Goal: Task Accomplishment & Management: Manage account settings

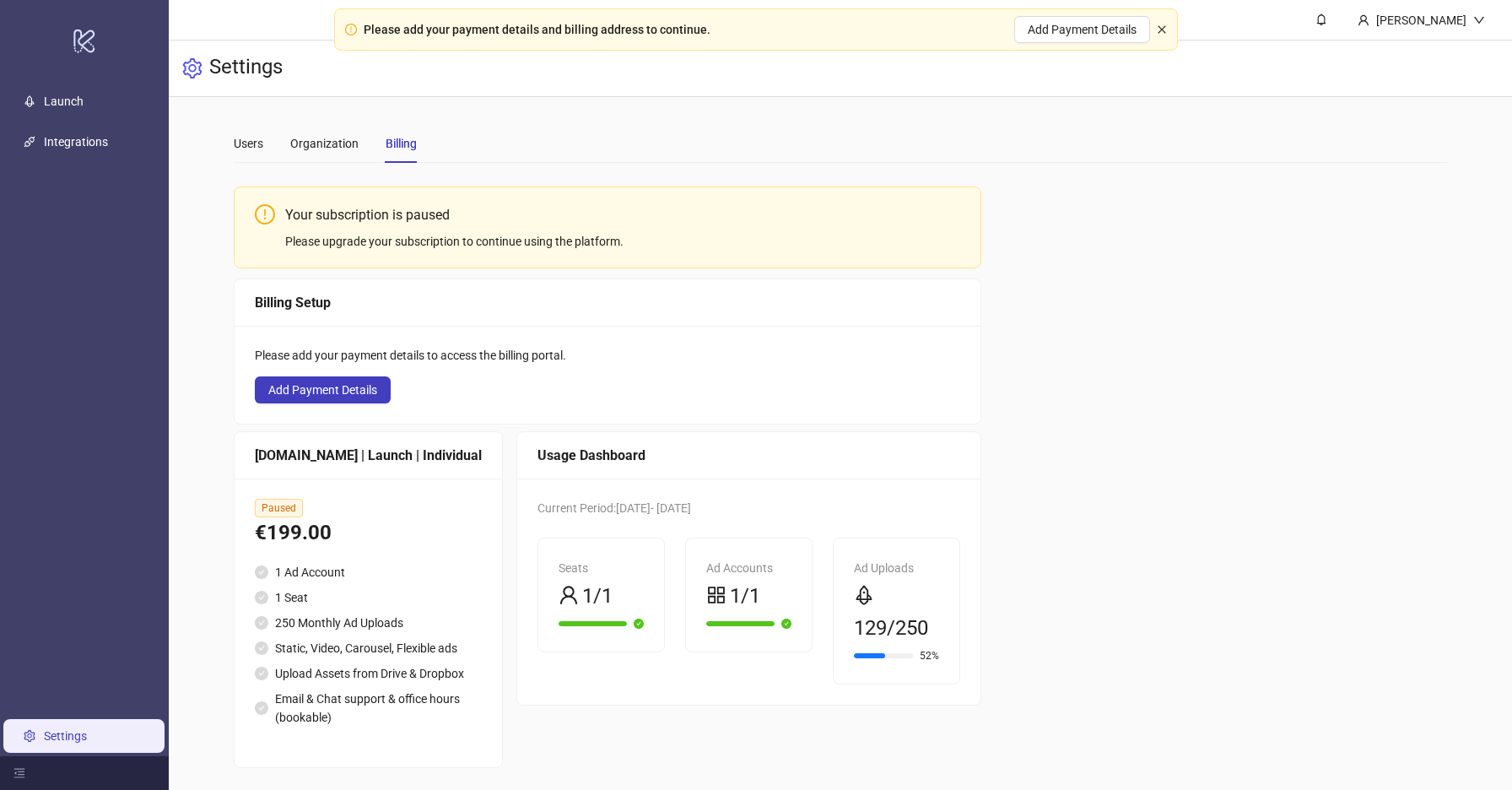
click at [1162, 33] on icon "close" at bounding box center [1162, 30] width 10 height 10
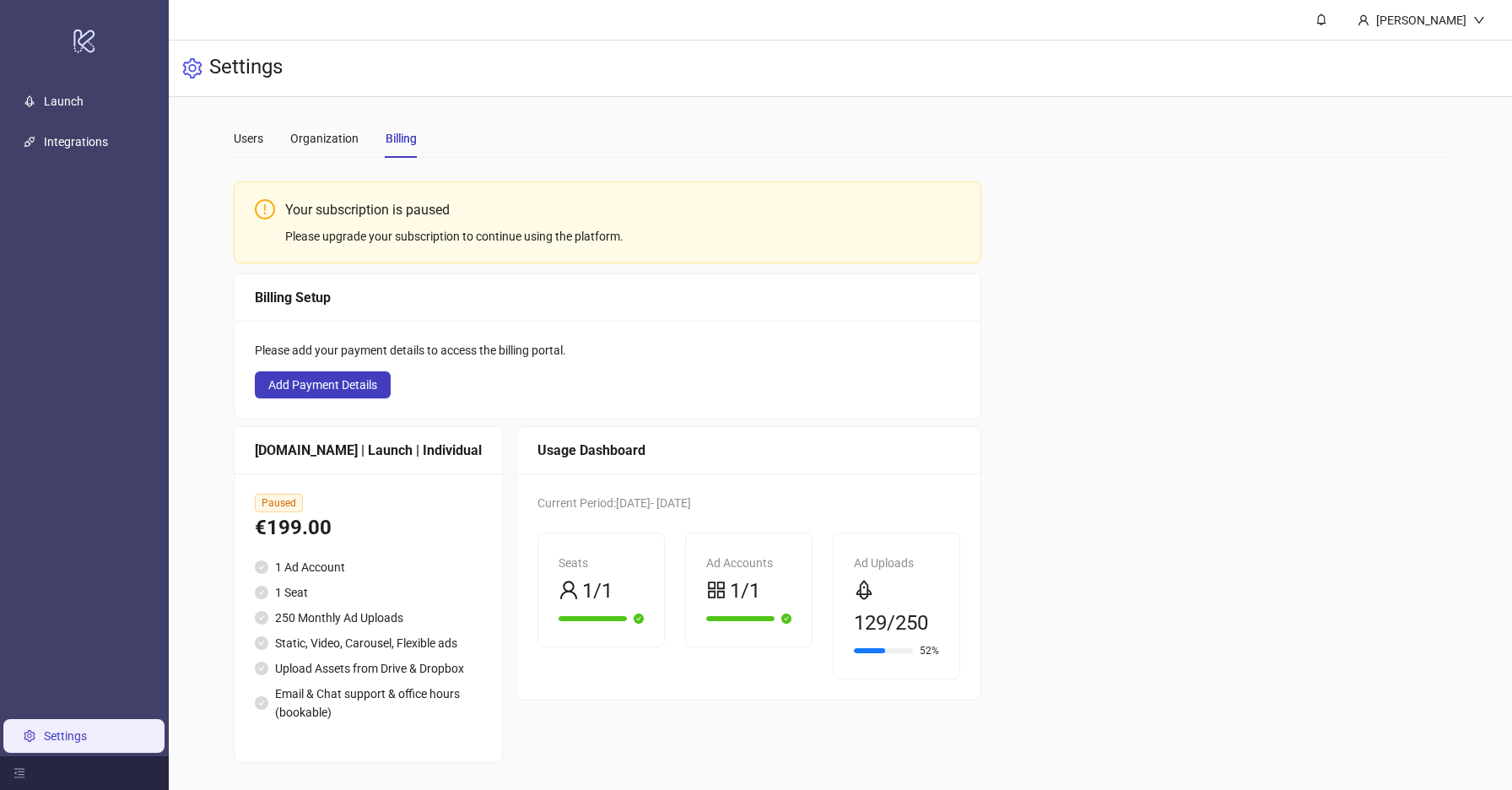
scroll to position [8, 0]
click at [1473, 18] on icon "down" at bounding box center [1479, 20] width 12 height 12
click at [1429, 66] on div "Settings" at bounding box center [840, 69] width 1344 height 56
click at [1392, 28] on div "Yuliia Hrabenko" at bounding box center [1421, 20] width 104 height 19
click at [1388, 53] on li "Logout" at bounding box center [1435, 63] width 120 height 27
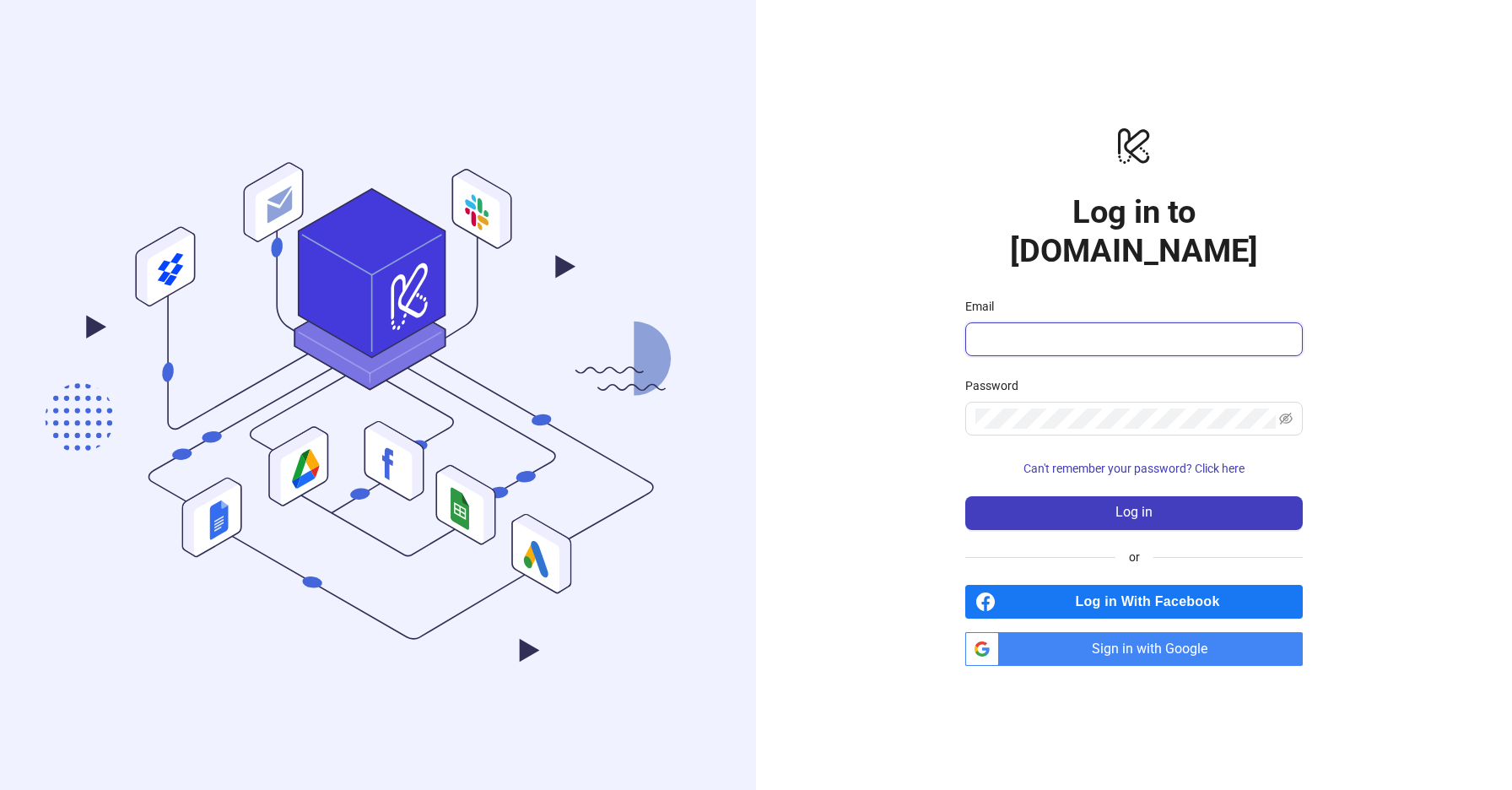
click at [1078, 329] on input "Email" at bounding box center [1132, 340] width 314 height 20
click at [1023, 633] on span "Sign in with Google" at bounding box center [1154, 650] width 297 height 34
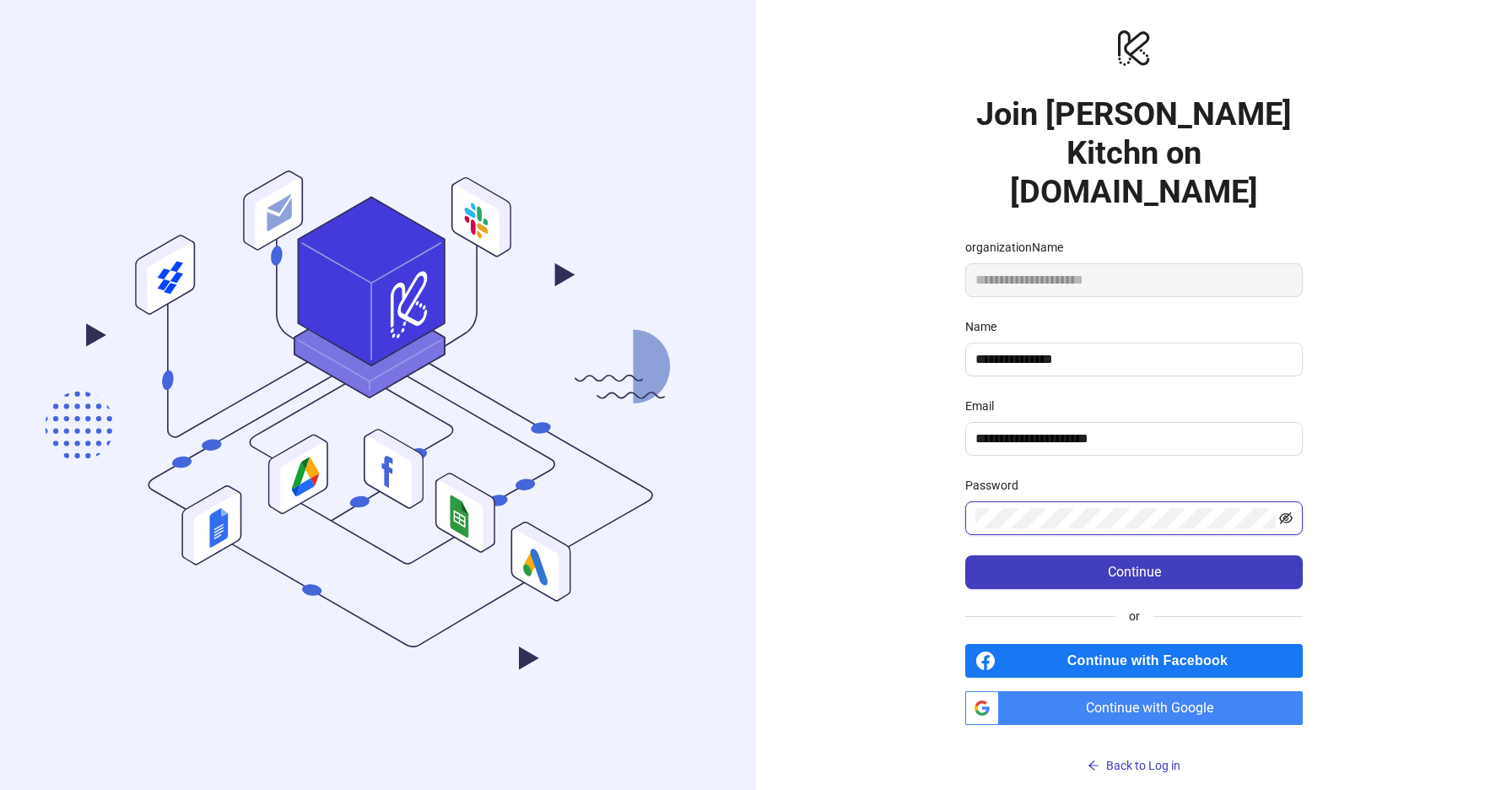
click at [1287, 518] on icon "eye-invisible" at bounding box center [1287, 519] width 3 height 3
click at [1212, 555] on button "Continue" at bounding box center [1133, 572] width 338 height 34
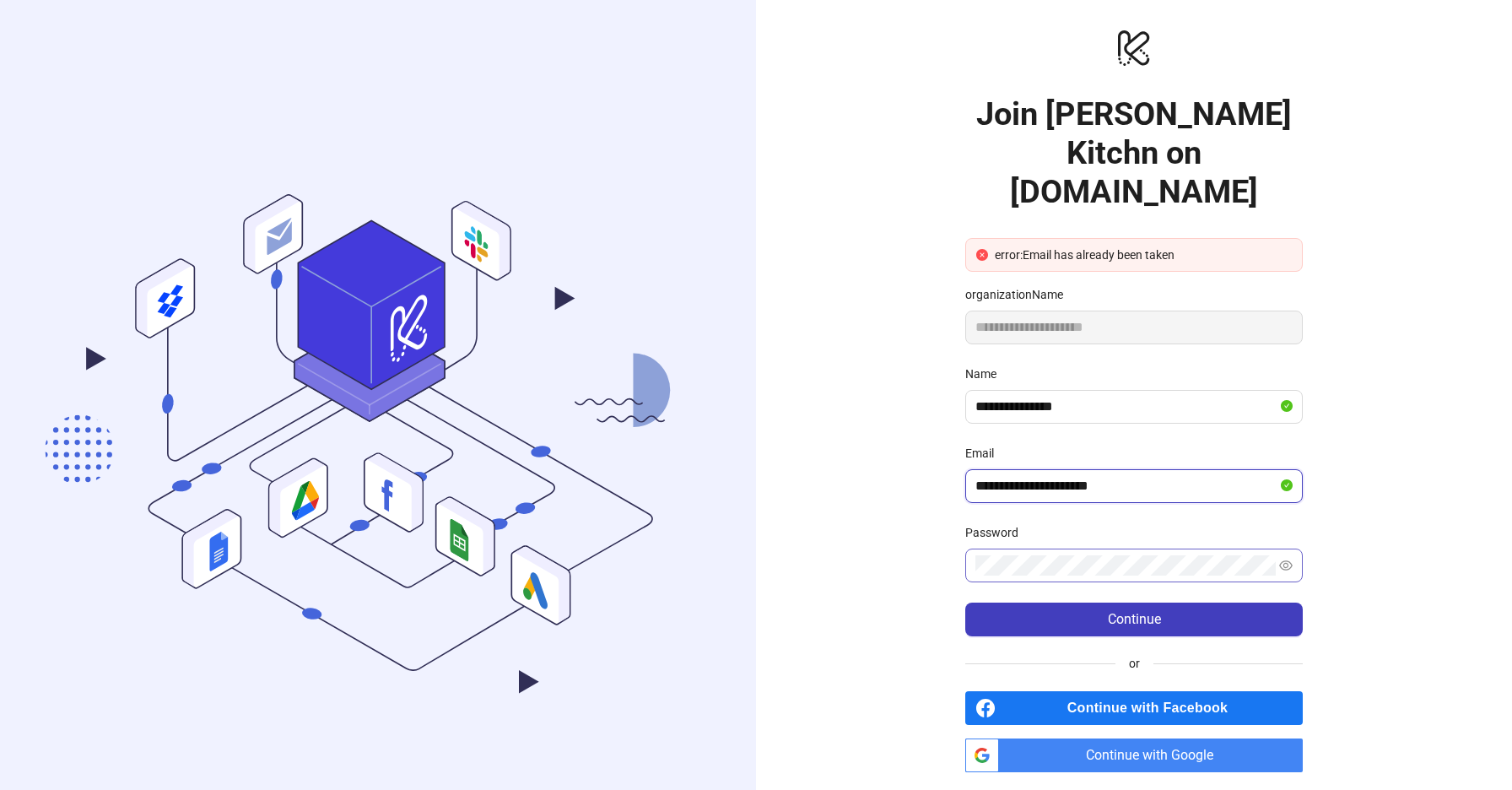
click at [1131, 476] on input "**********" at bounding box center [1126, 486] width 302 height 20
click at [1131, 444] on div "Email" at bounding box center [1133, 457] width 338 height 26
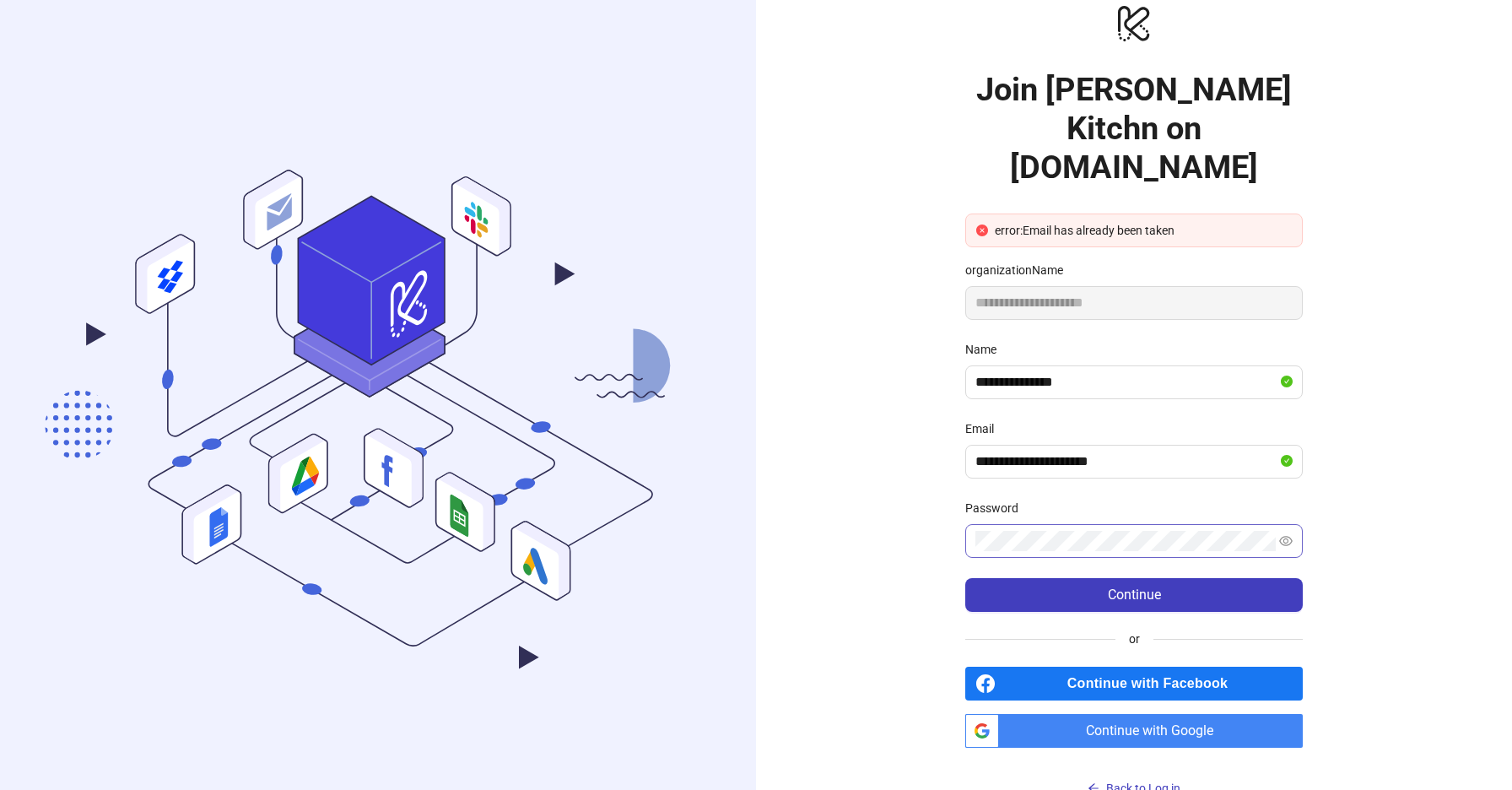
click at [1111, 714] on span "Continue with Google" at bounding box center [1154, 731] width 297 height 34
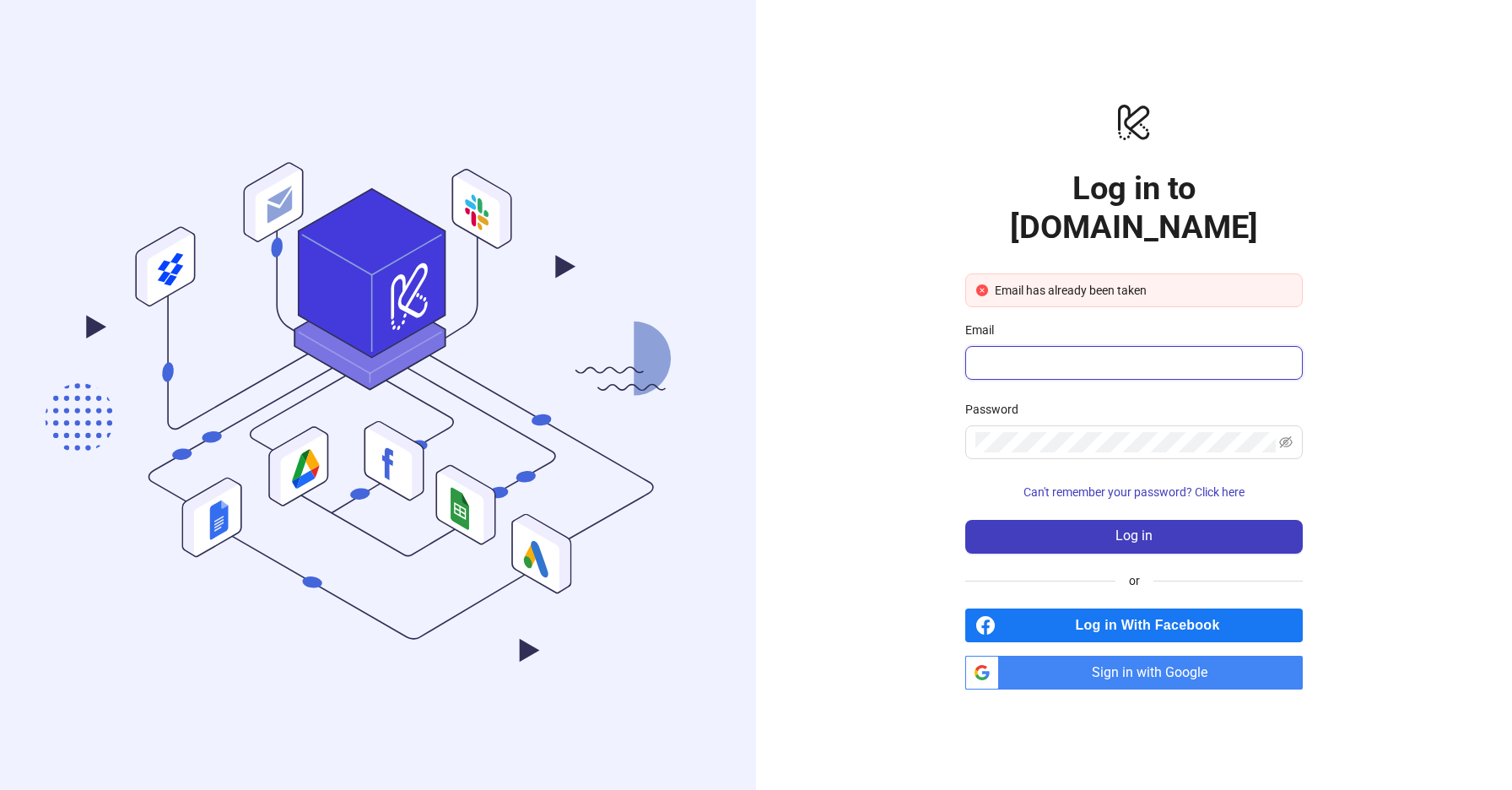
click at [1039, 352] on input "Email" at bounding box center [1132, 363] width 314 height 20
type input "**********"
click at [1069, 400] on div "Password" at bounding box center [1133, 413] width 338 height 26
click at [1298, 432] on span at bounding box center [1133, 443] width 338 height 34
click at [1292, 437] on icon "eye-invisible" at bounding box center [1286, 443] width 14 height 12
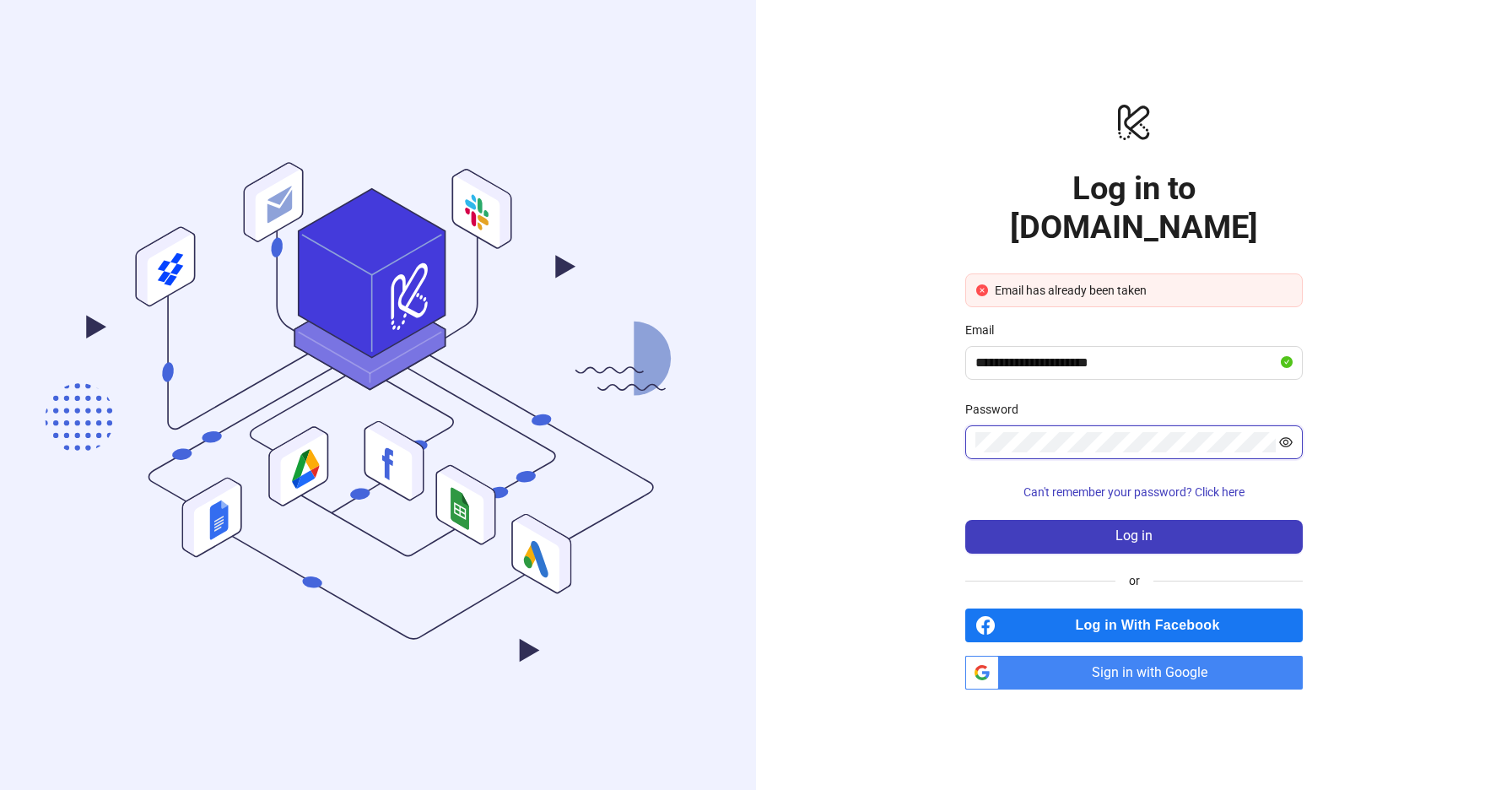
click at [1281, 438] on icon "eye" at bounding box center [1286, 443] width 14 height 10
click at [1155, 523] on button "Log in" at bounding box center [1133, 537] width 338 height 34
click at [1127, 657] on span "Sign in with Google" at bounding box center [1154, 673] width 297 height 34
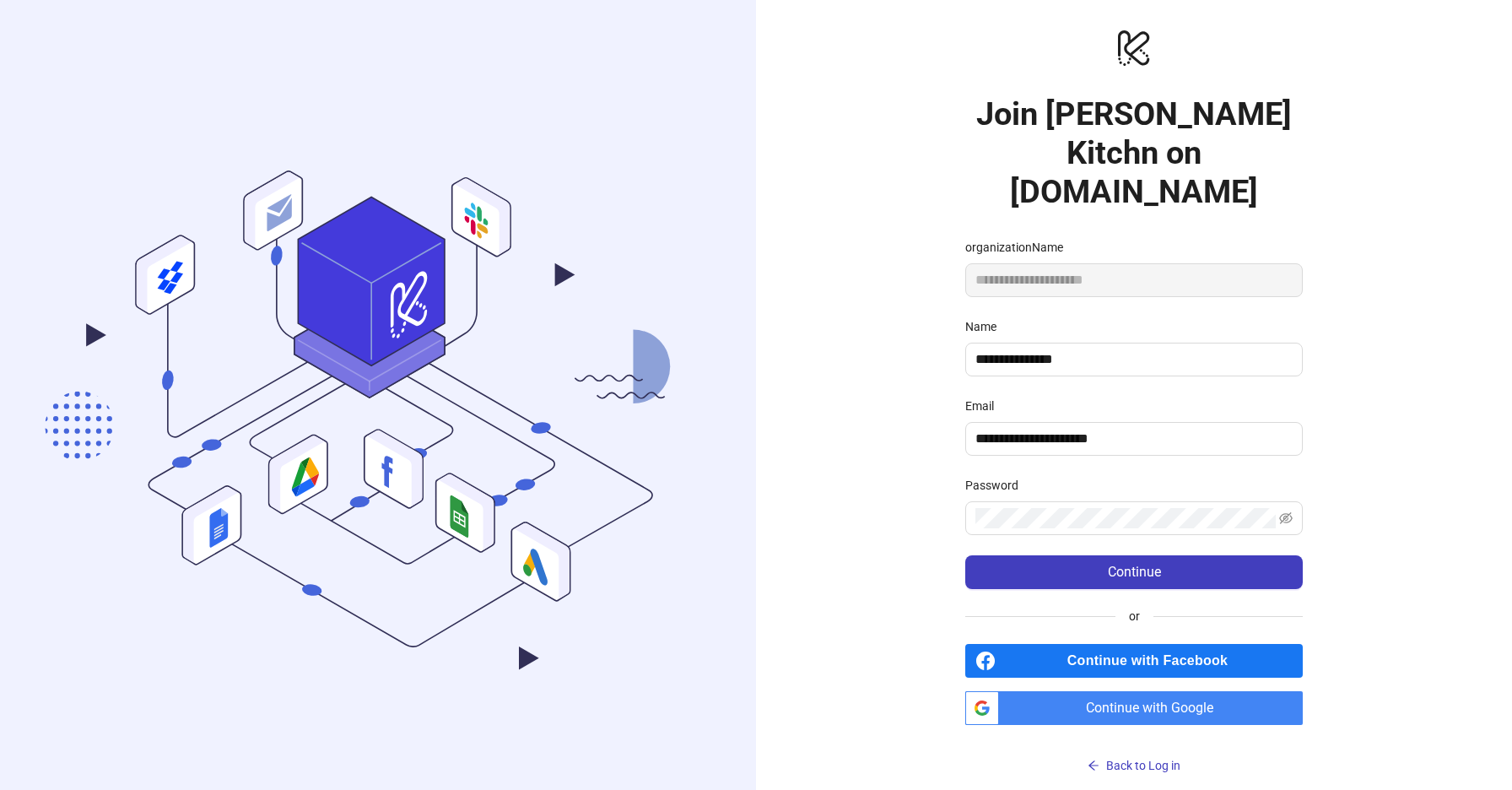
click at [1115, 725] on link "Back to Log in" at bounding box center [1133, 752] width 338 height 54
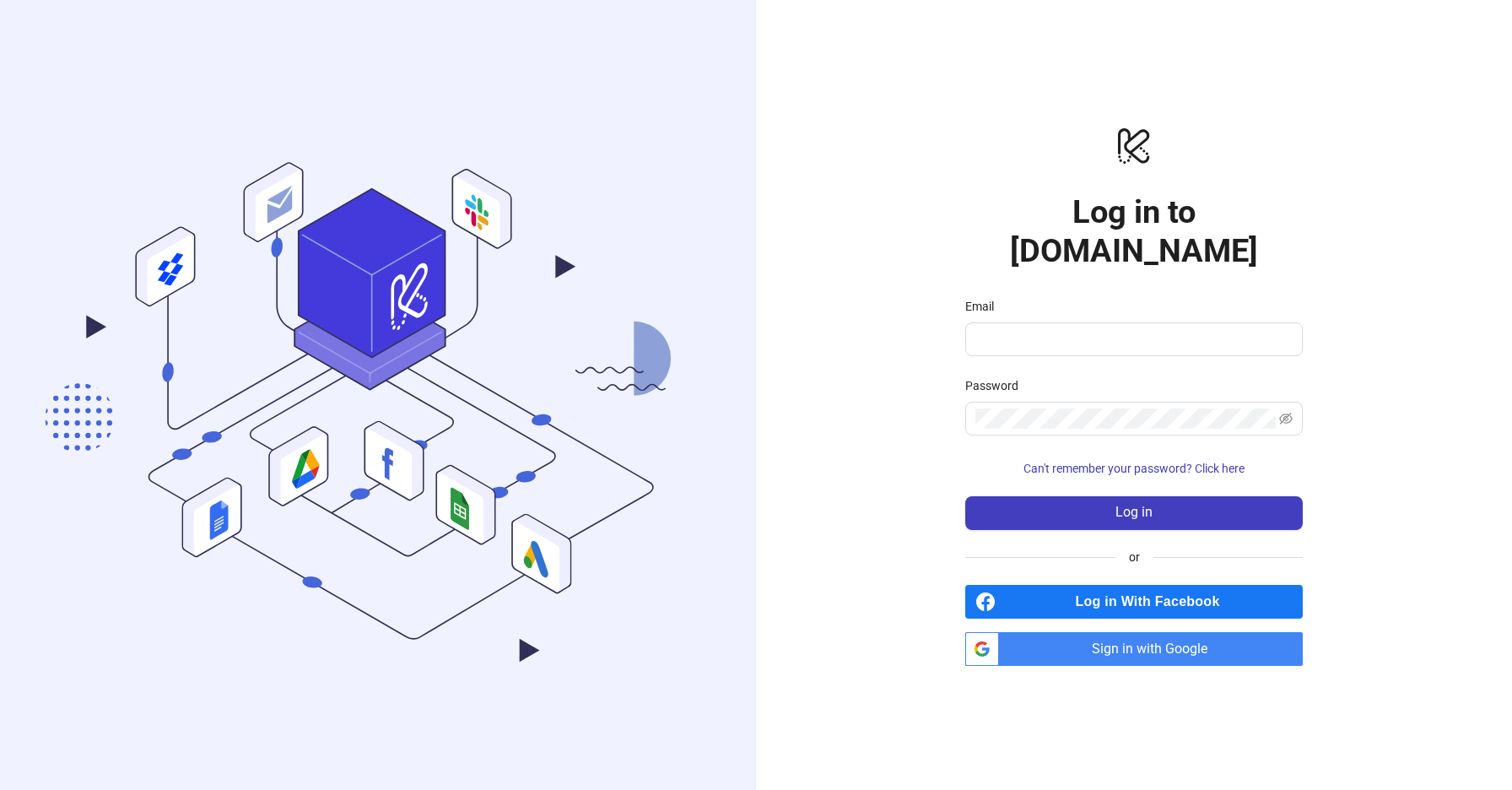
click at [1118, 633] on span "Sign in with Google" at bounding box center [1154, 650] width 297 height 34
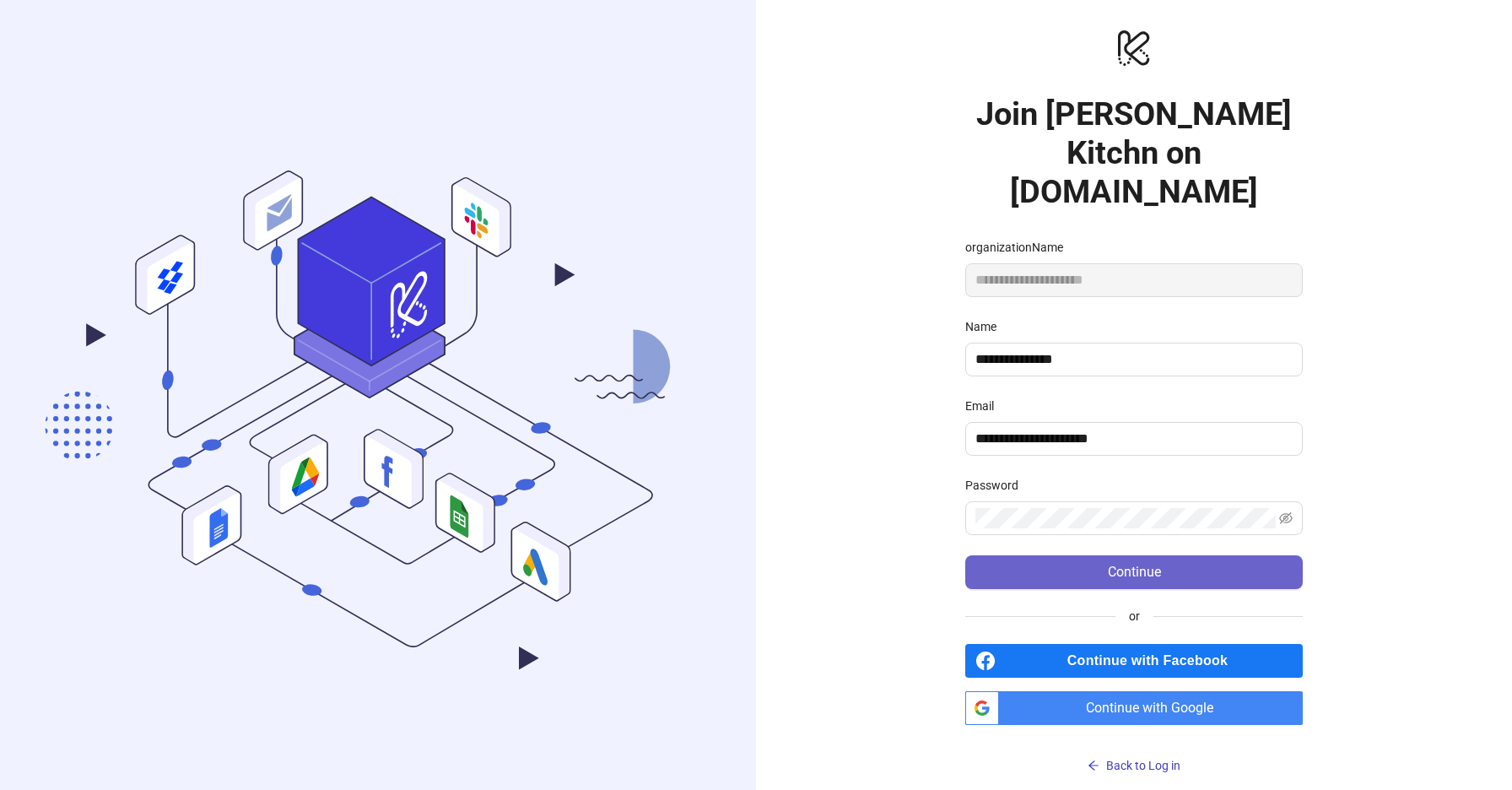
click at [1001, 556] on button "Continue" at bounding box center [1133, 572] width 338 height 34
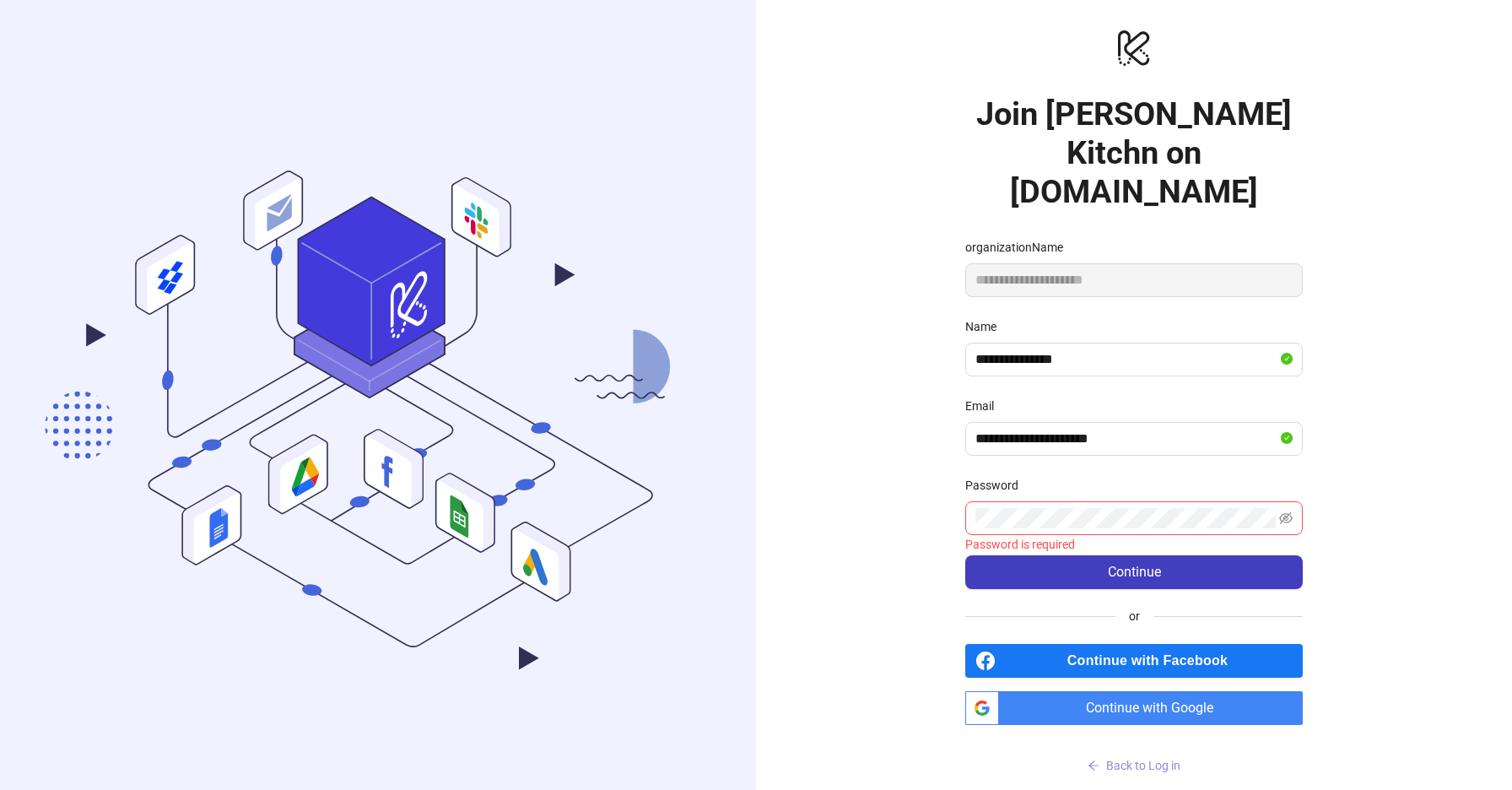
click at [1131, 759] on span "Back to Log in" at bounding box center [1143, 765] width 74 height 14
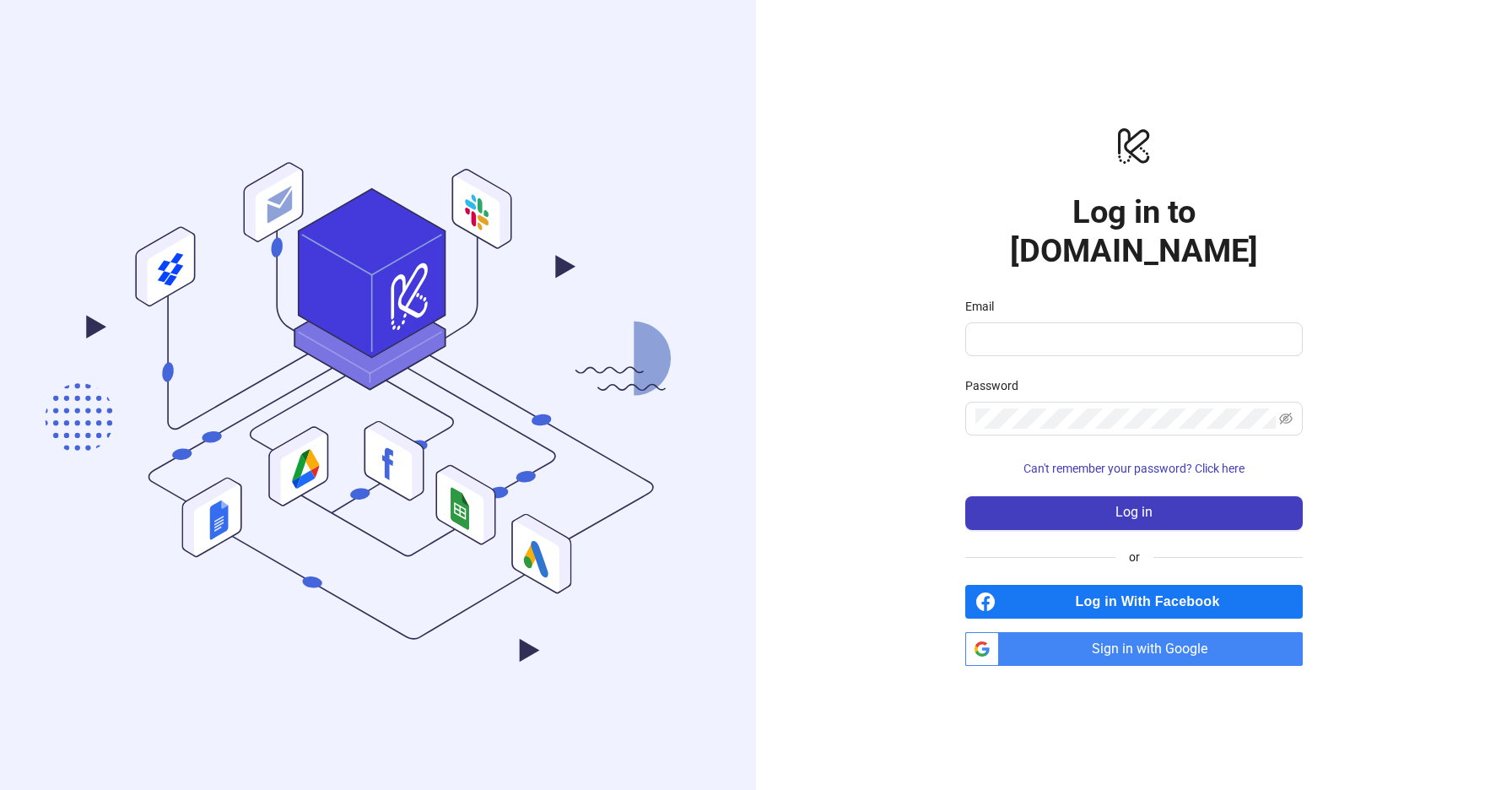
click at [1089, 634] on span "Sign in with Google" at bounding box center [1154, 650] width 297 height 34
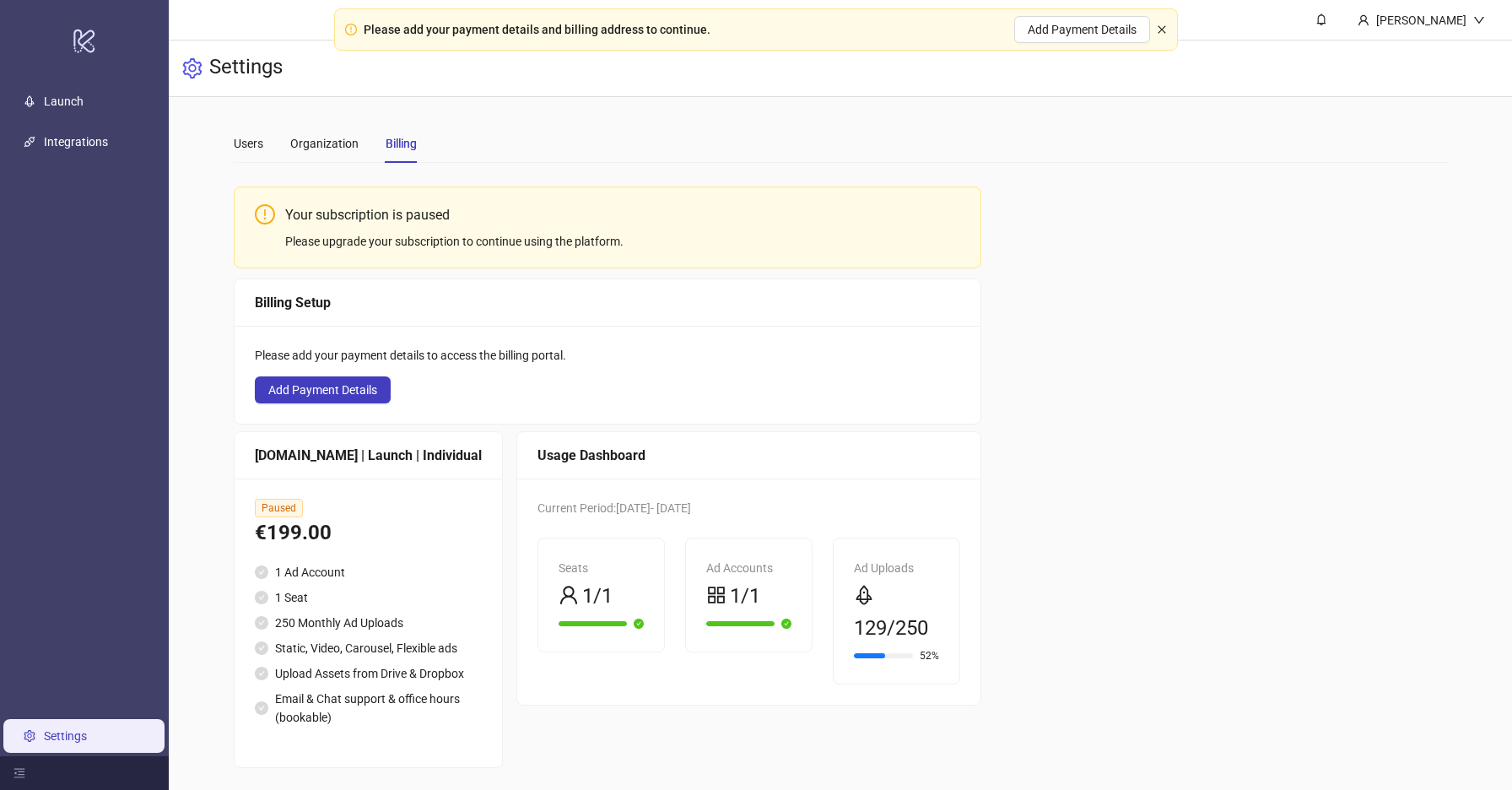
click at [1165, 30] on icon "close" at bounding box center [1162, 30] width 10 height 10
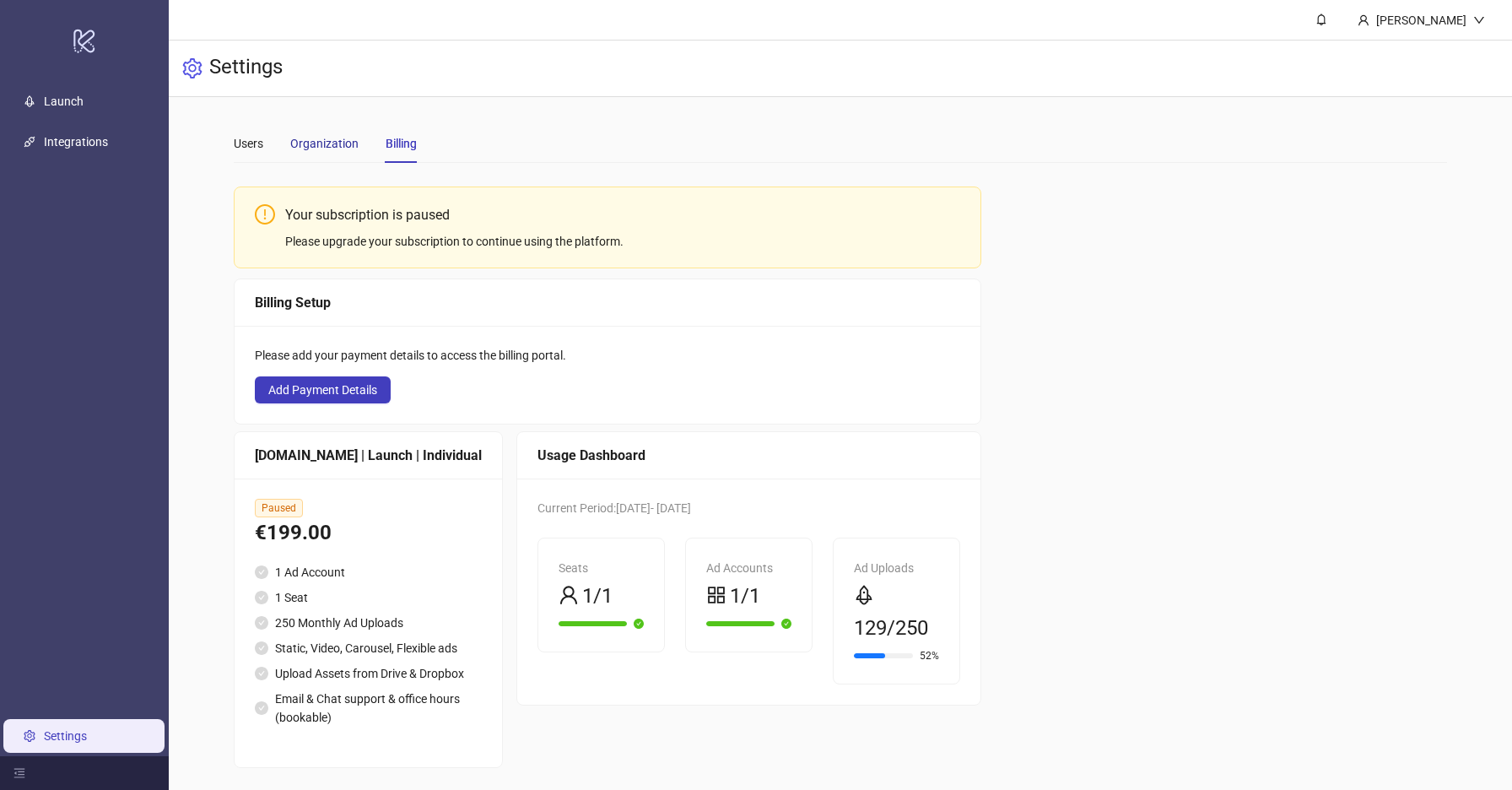
click at [318, 138] on div "Organization" at bounding box center [324, 144] width 68 height 19
click at [248, 149] on div "Users" at bounding box center [248, 144] width 30 height 19
click at [340, 394] on span "Add Payment Details" at bounding box center [322, 390] width 109 height 14
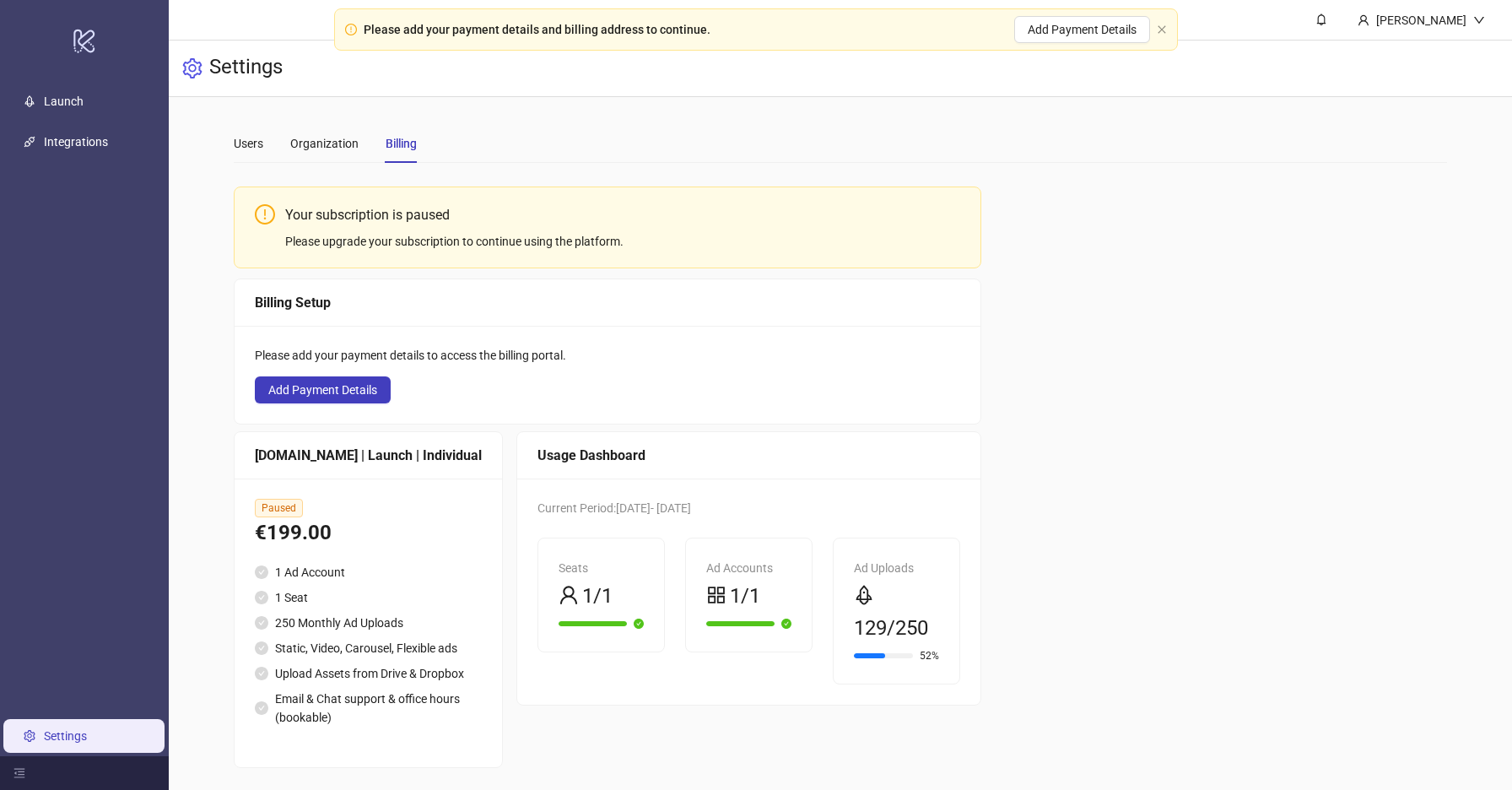
click at [1169, 26] on div "Please add your payment details and billing address to continue. Add Payment De…" at bounding box center [756, 30] width 844 height 43
click at [1160, 30] on icon "close" at bounding box center [1162, 30] width 10 height 10
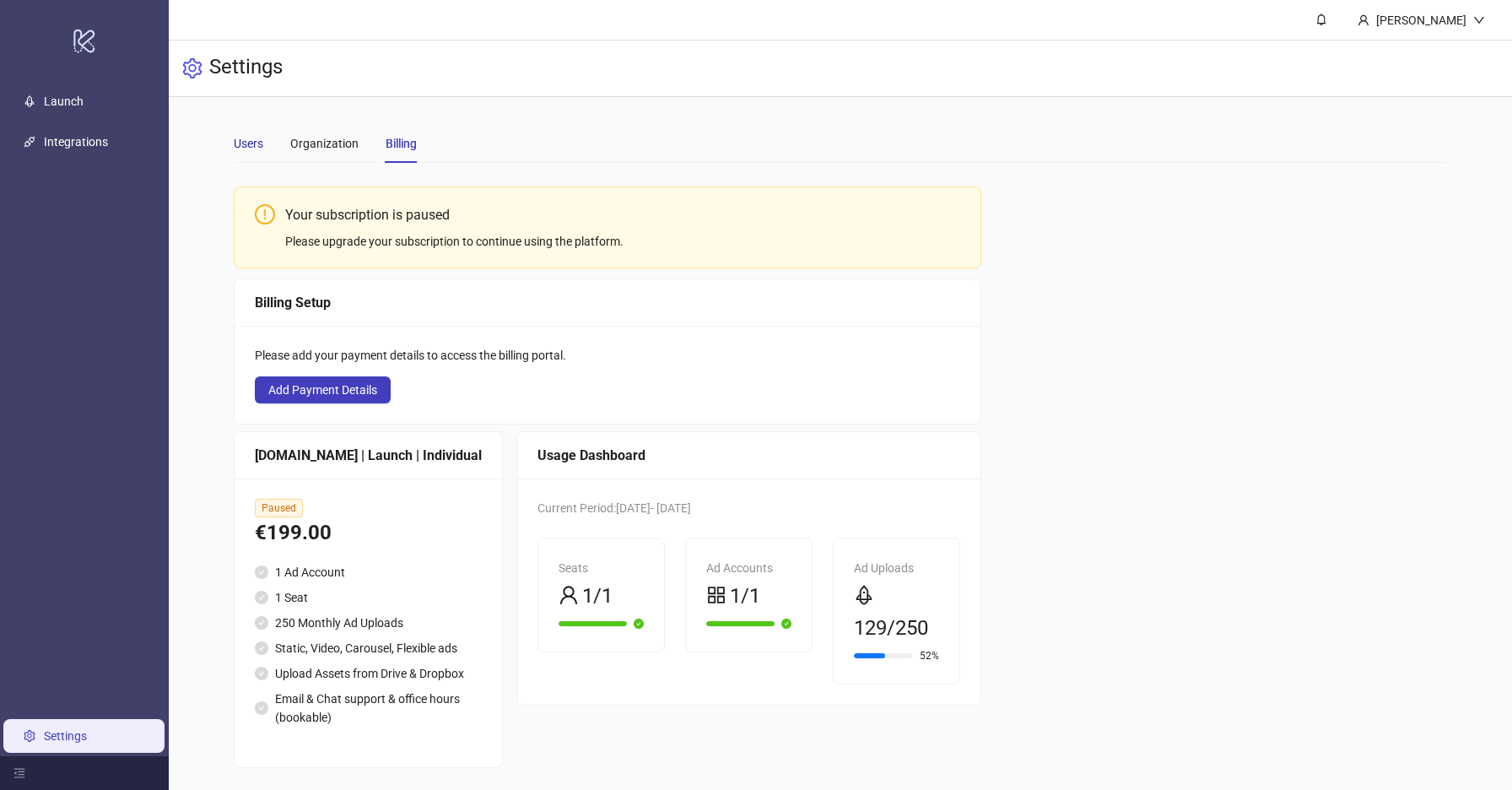
click at [237, 146] on div "Users" at bounding box center [248, 144] width 30 height 19
click at [294, 139] on div "Organization" at bounding box center [324, 144] width 68 height 19
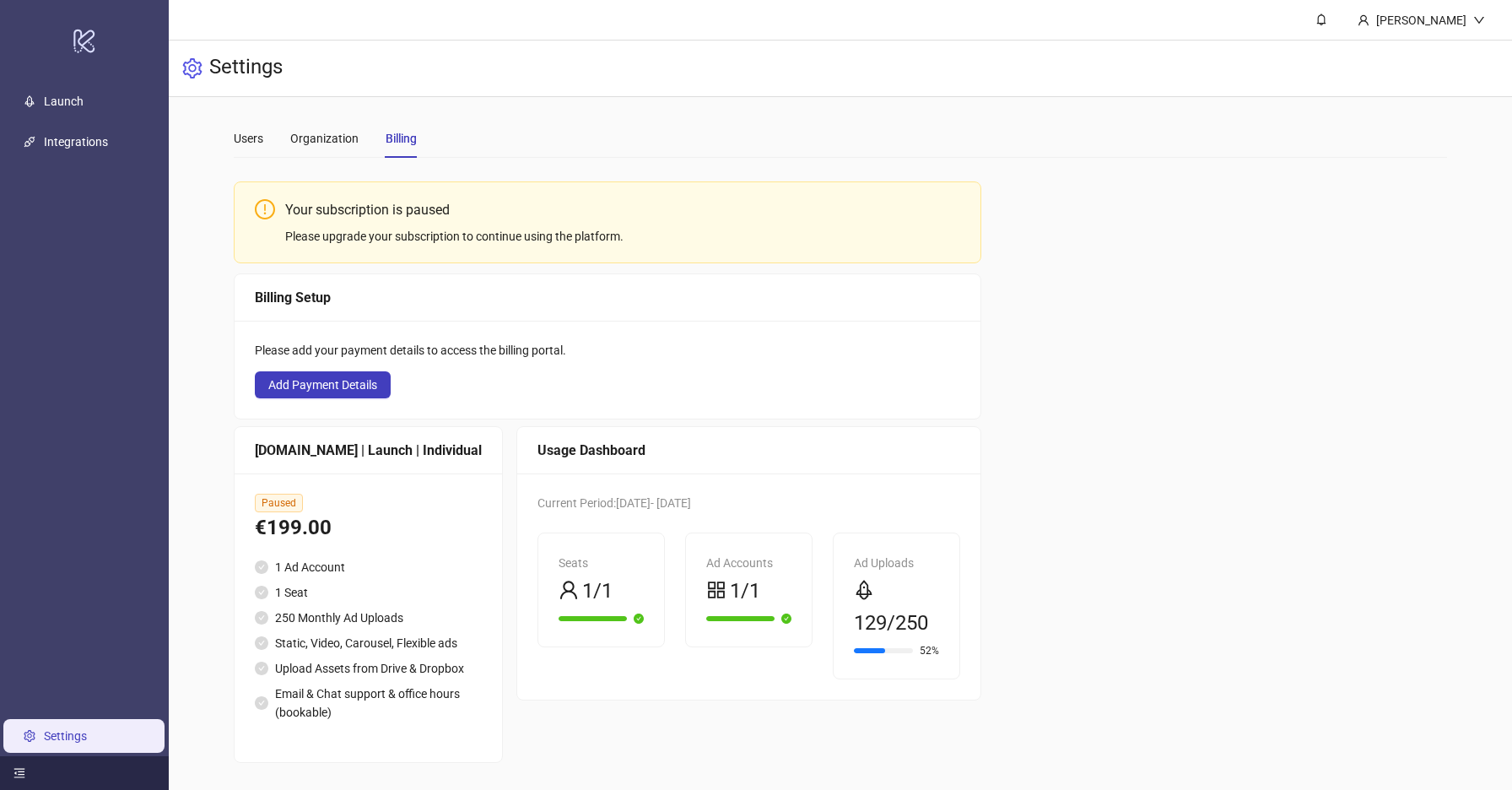
click at [24, 767] on icon "menu-fold" at bounding box center [20, 773] width 12 height 12
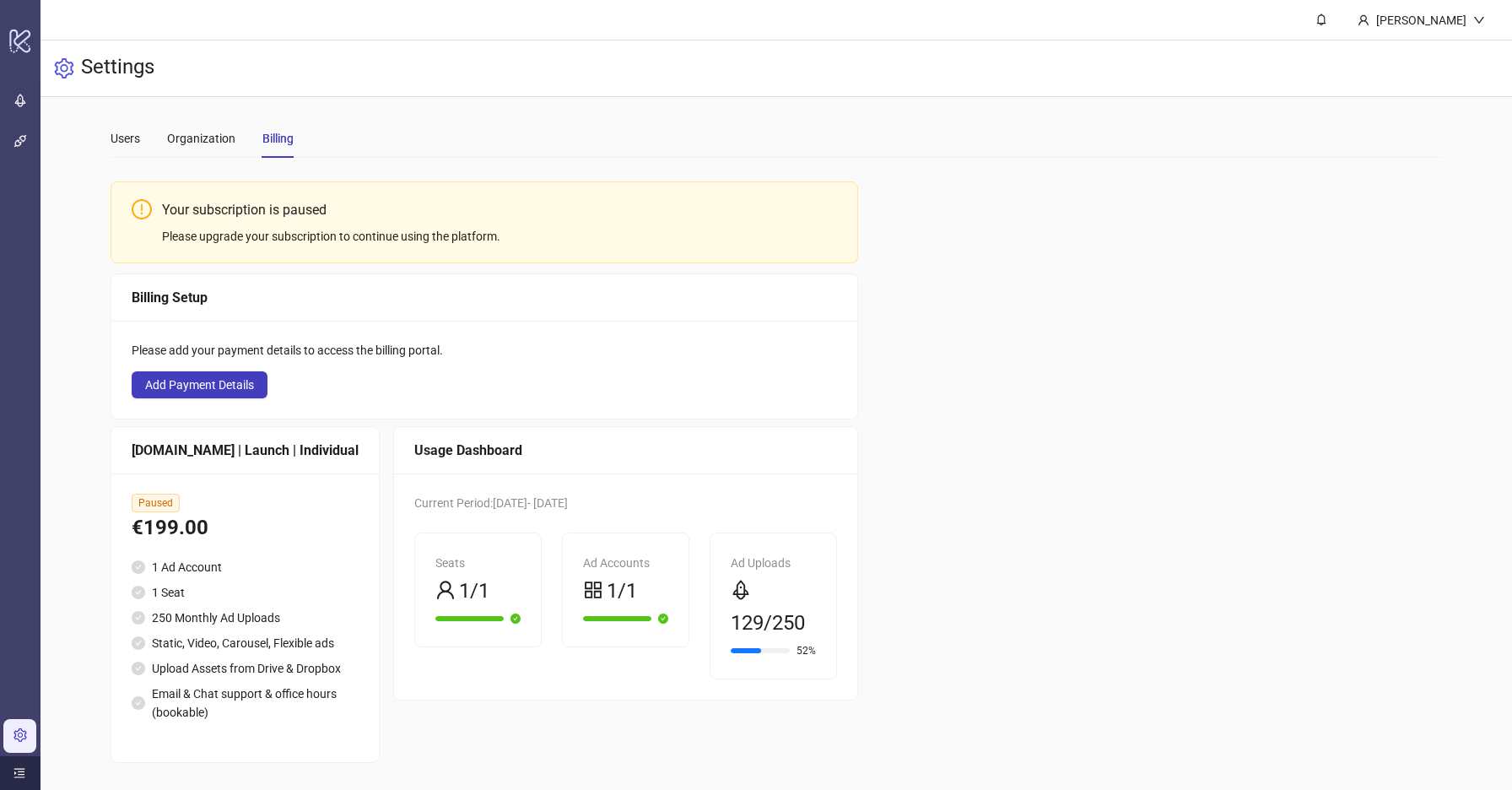
click at [26, 762] on div at bounding box center [20, 773] width 41 height 34
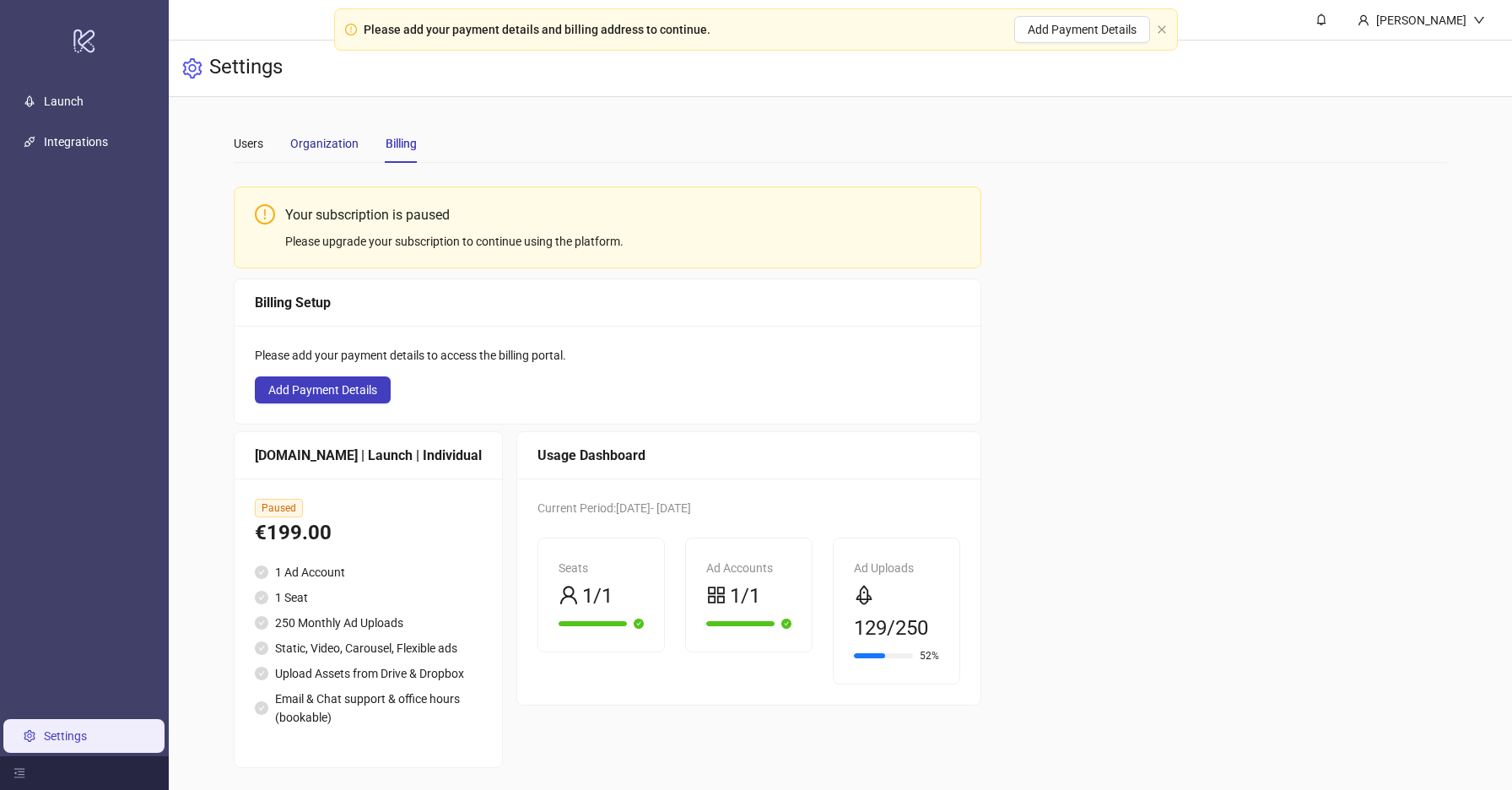
click at [321, 140] on div "Organization" at bounding box center [324, 144] width 68 height 19
click at [1161, 37] on div "Please add your payment details and billing address to continue. Add Payment De…" at bounding box center [756, 30] width 844 height 43
click at [1160, 30] on icon "close" at bounding box center [1161, 29] width 8 height 8
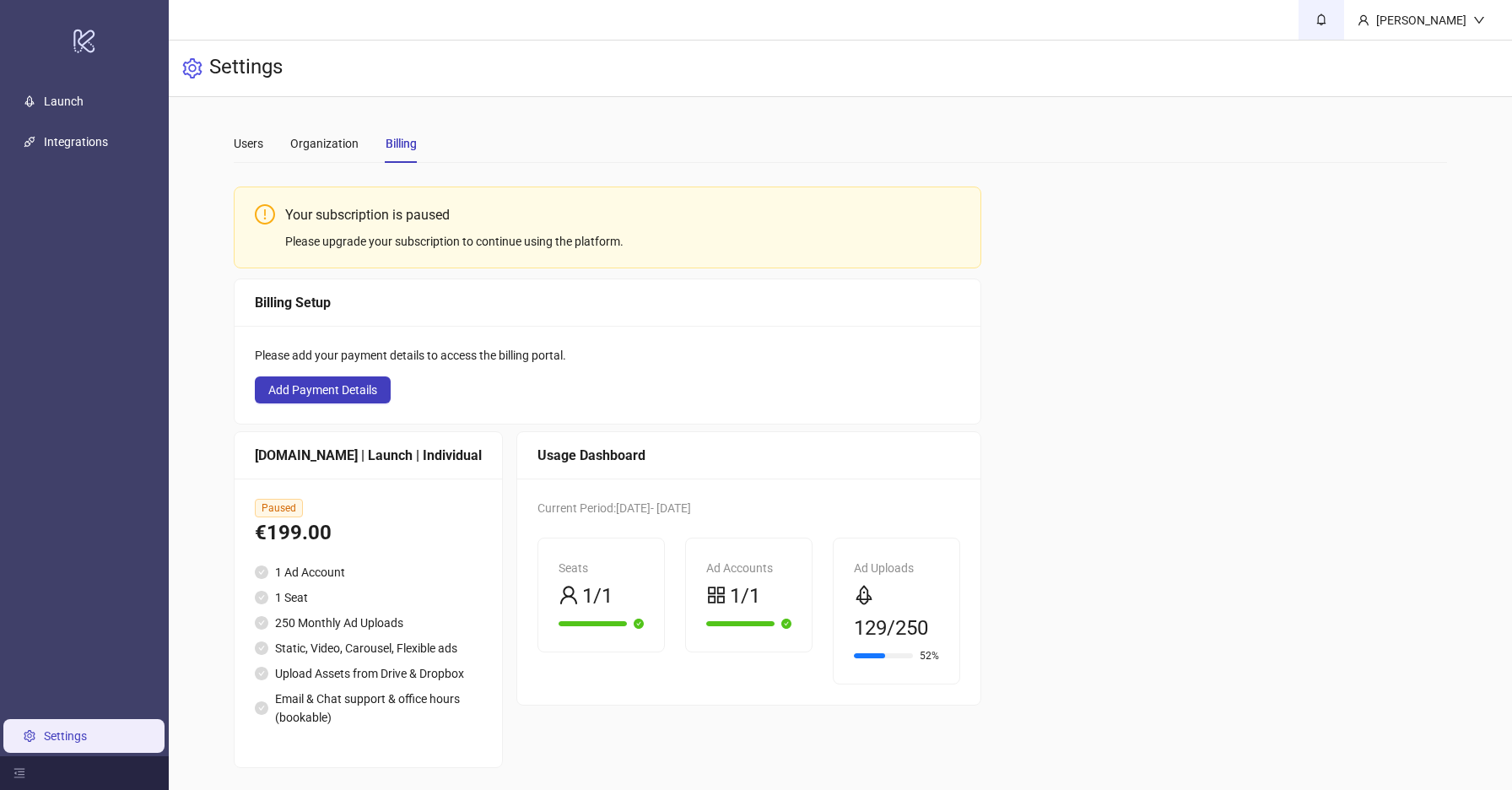
click at [1319, 16] on link at bounding box center [1321, 20] width 46 height 40
click at [1318, 16] on link at bounding box center [1321, 20] width 46 height 40
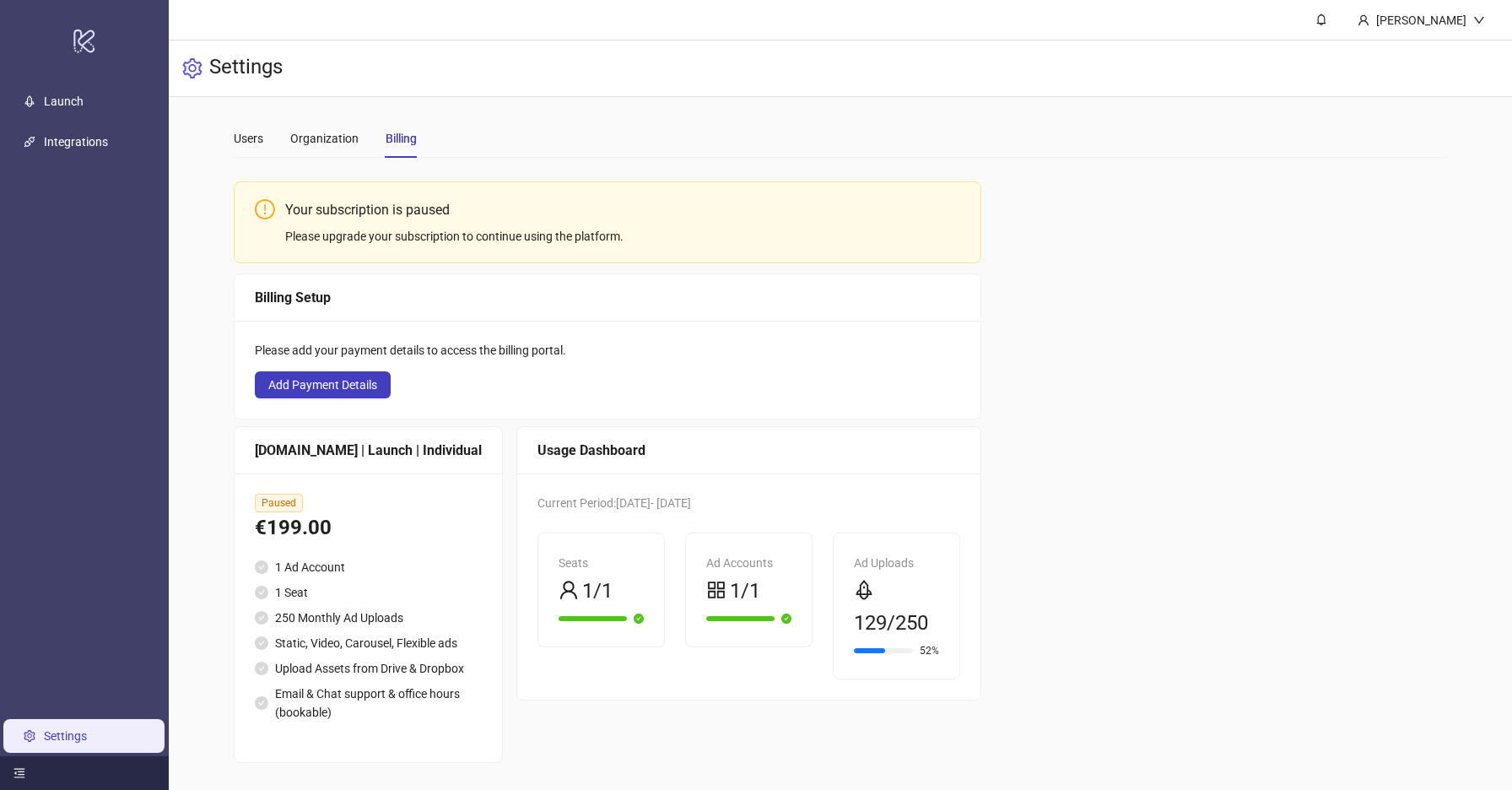
click at [12, 770] on div at bounding box center [84, 773] width 168 height 34
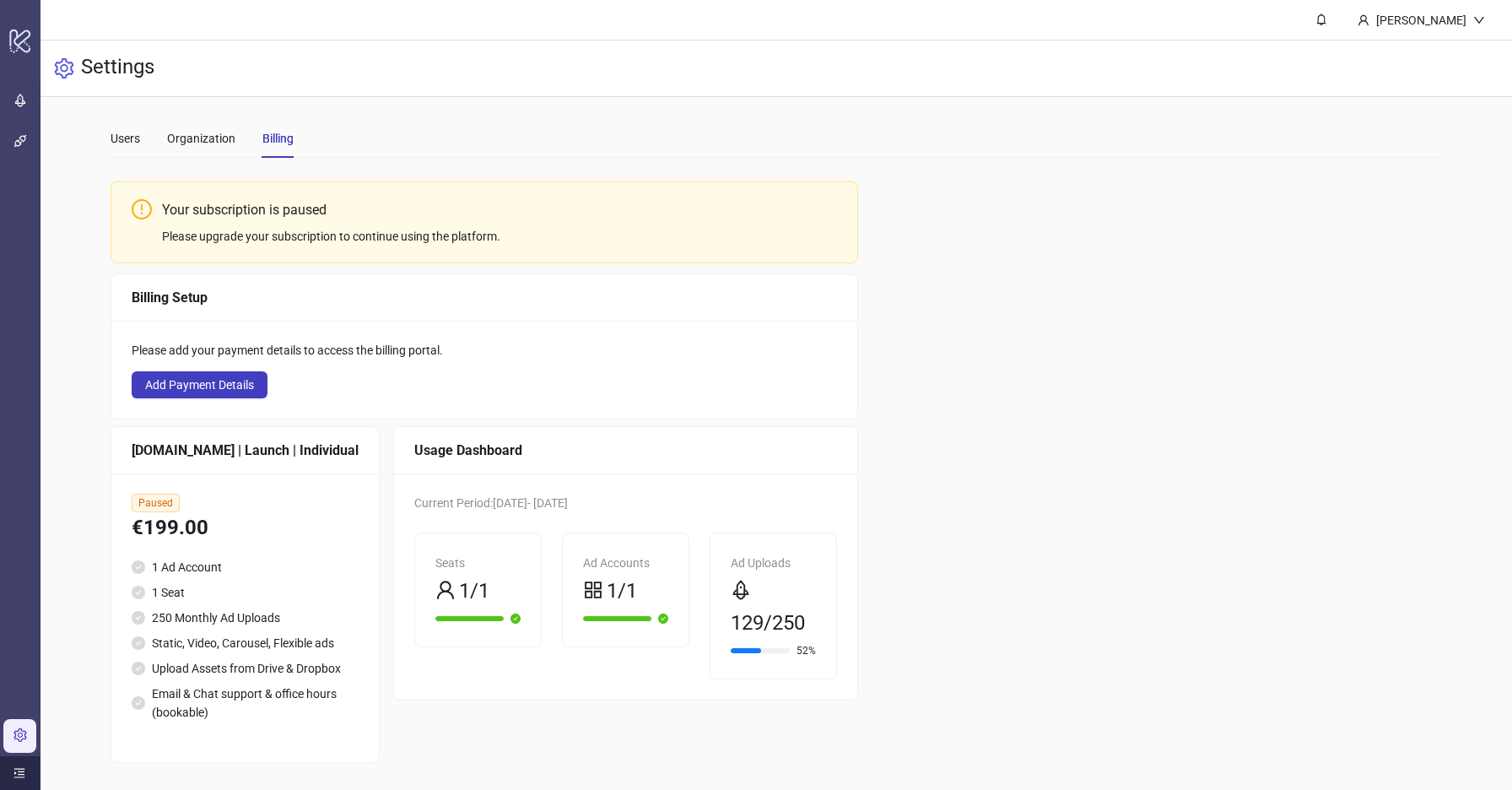
click at [20, 773] on icon "menu-unfold" at bounding box center [20, 773] width 12 height 12
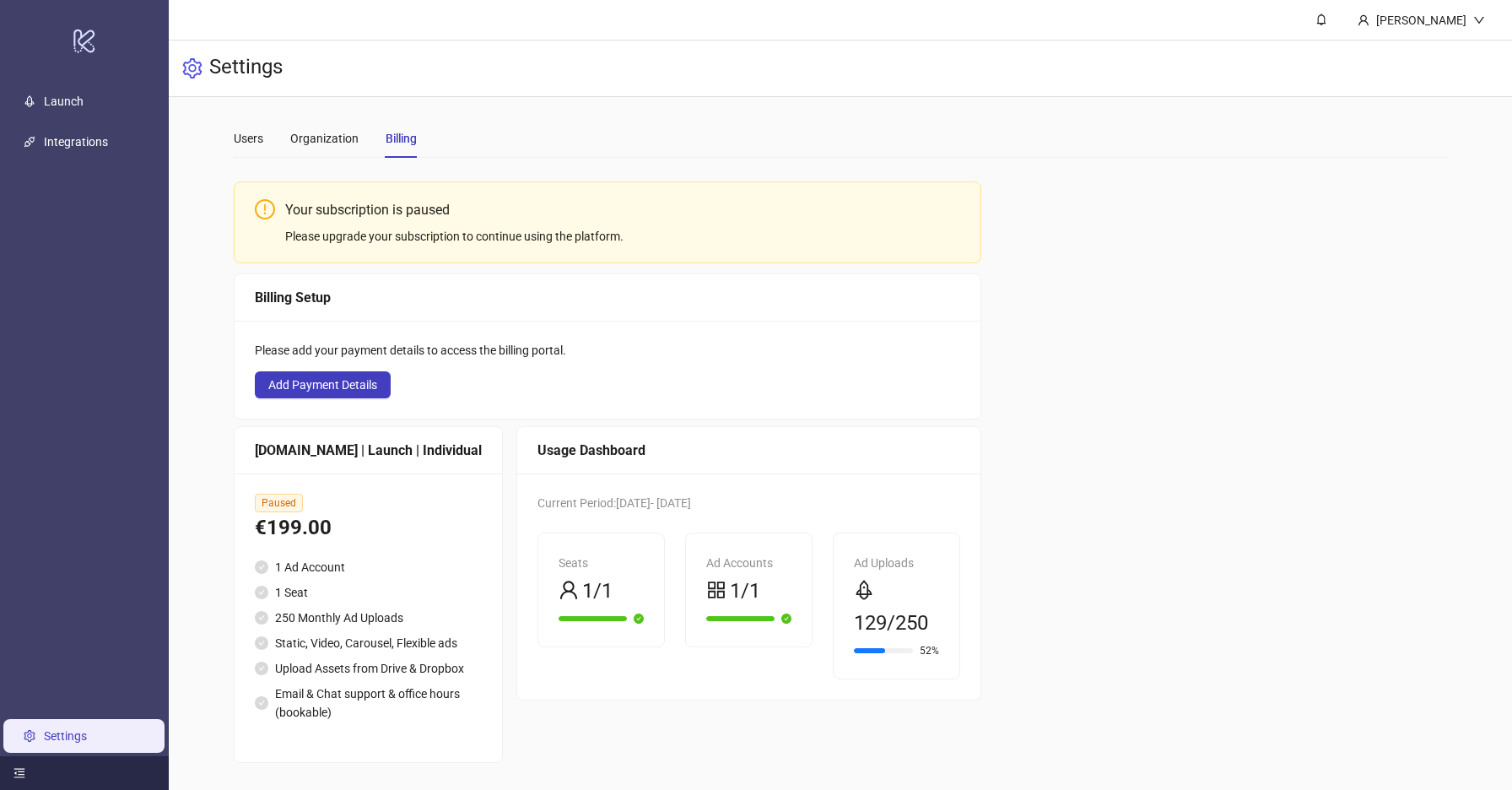
click at [195, 66] on icon "setting" at bounding box center [192, 68] width 20 height 20
click at [265, 119] on div "Users Organization Billing" at bounding box center [325, 139] width 183 height 39
click at [256, 129] on div "Users" at bounding box center [248, 139] width 30 height 19
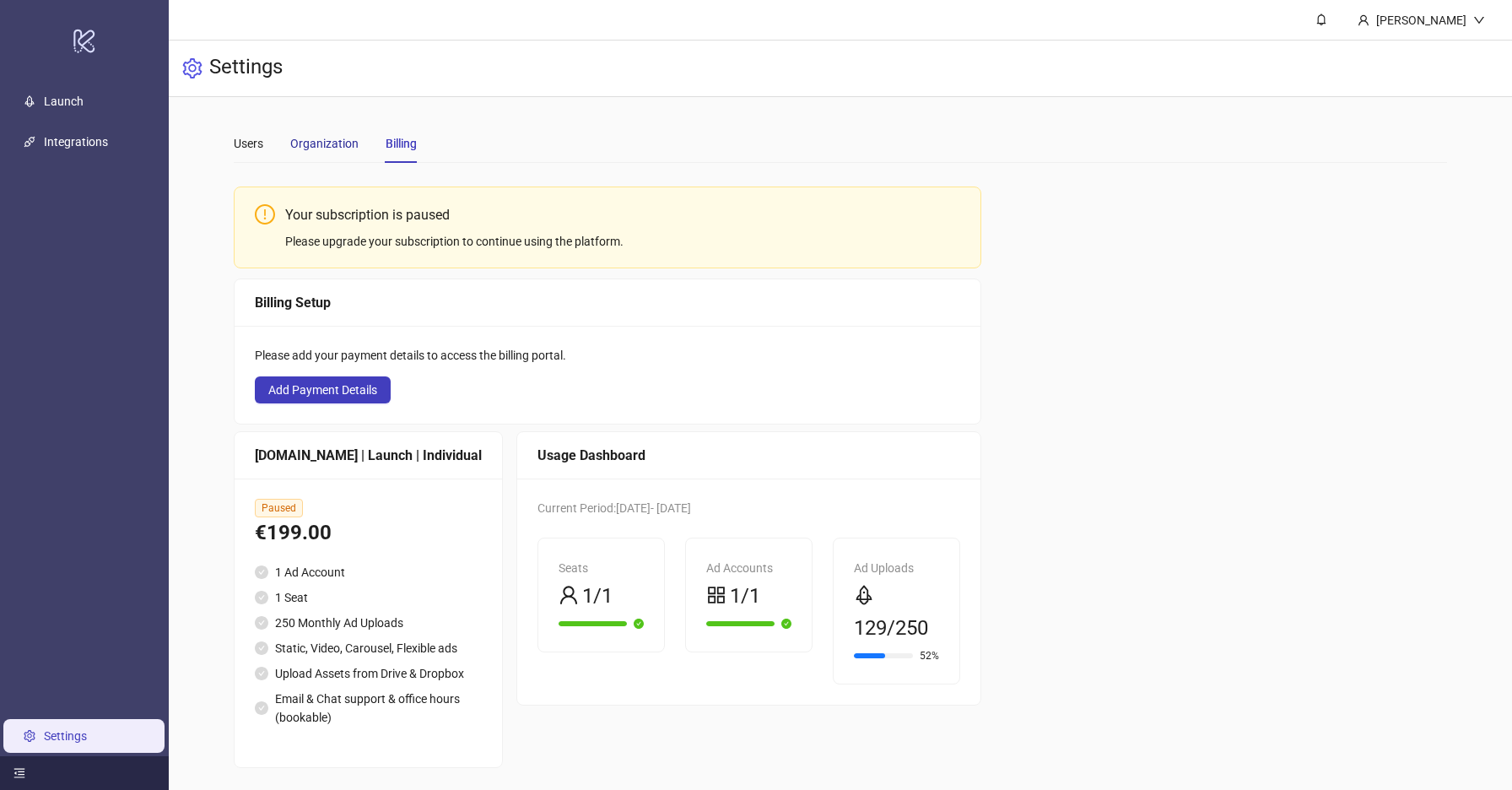
click at [328, 140] on div "Organization" at bounding box center [324, 144] width 68 height 19
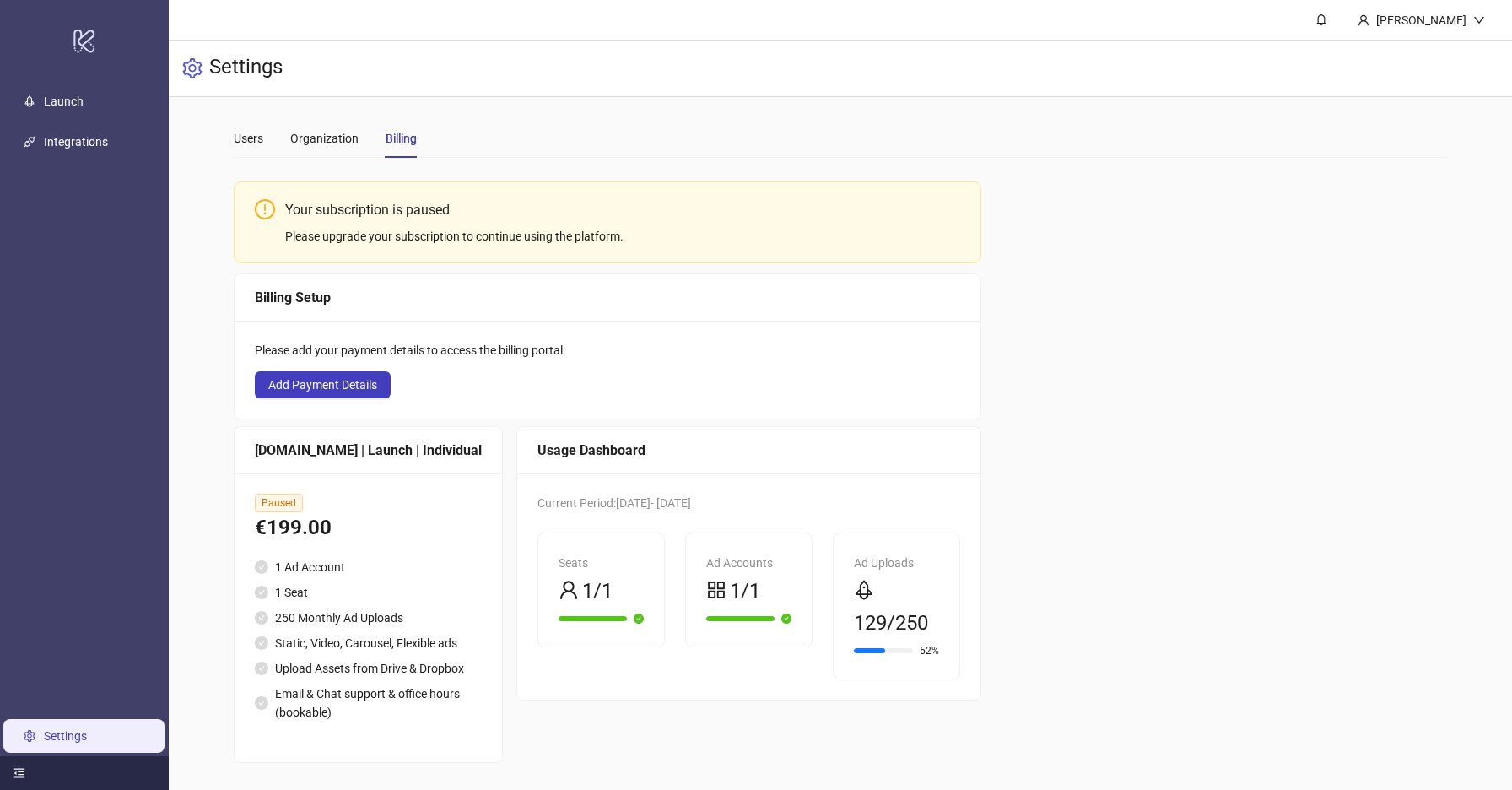
click at [659, 562] on div "Seats 1/1" at bounding box center [602, 606] width 148 height 146
click at [393, 659] on li "Upload Assets from Drive & Dropbox" at bounding box center [368, 668] width 227 height 19
click at [340, 371] on button "Add Payment Details" at bounding box center [322, 385] width 136 height 27
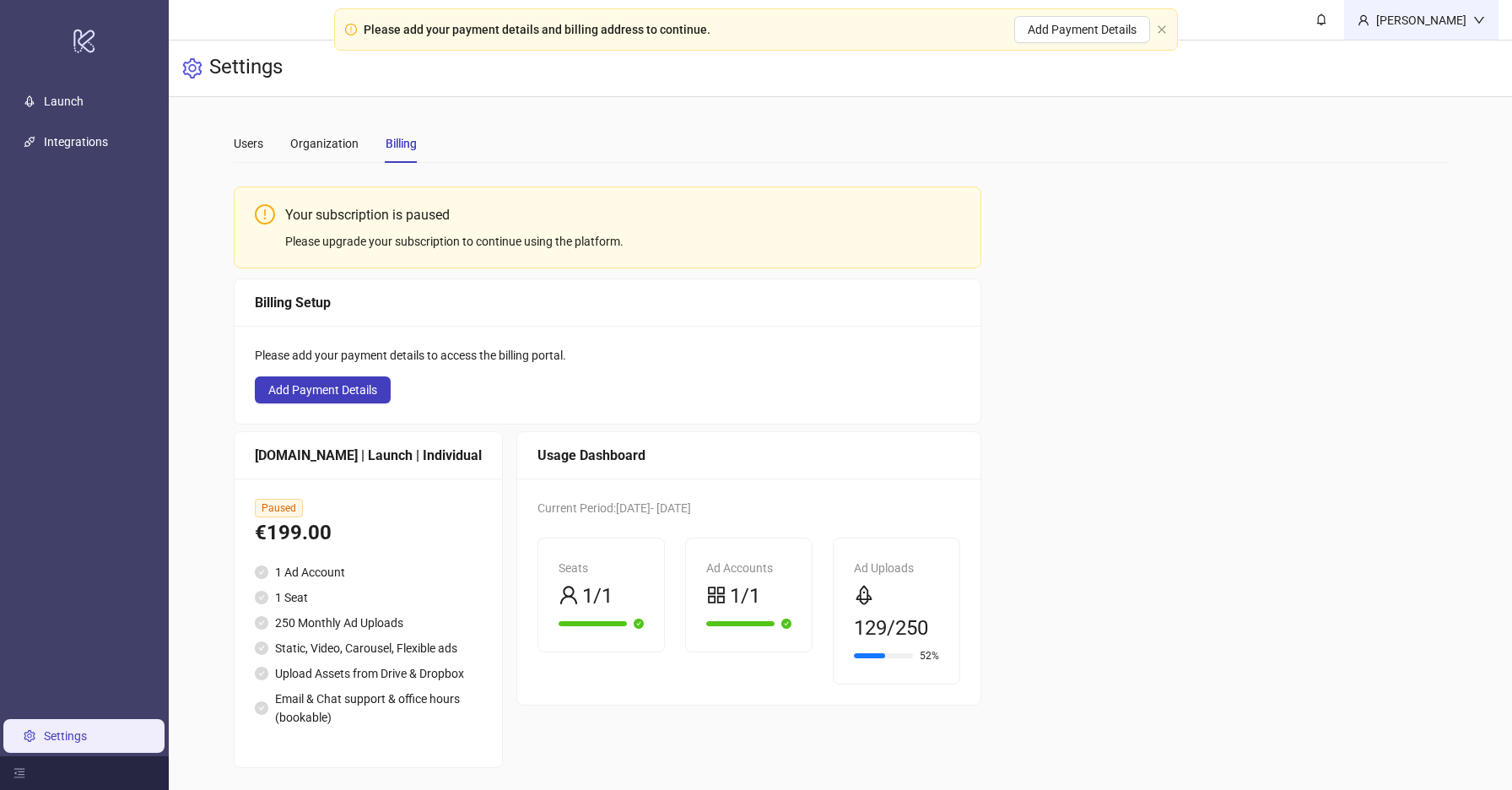
click at [1428, 18] on div "[PERSON_NAME]" at bounding box center [1421, 20] width 104 height 19
click at [1422, 62] on span "Logout" at bounding box center [1444, 60] width 81 height 19
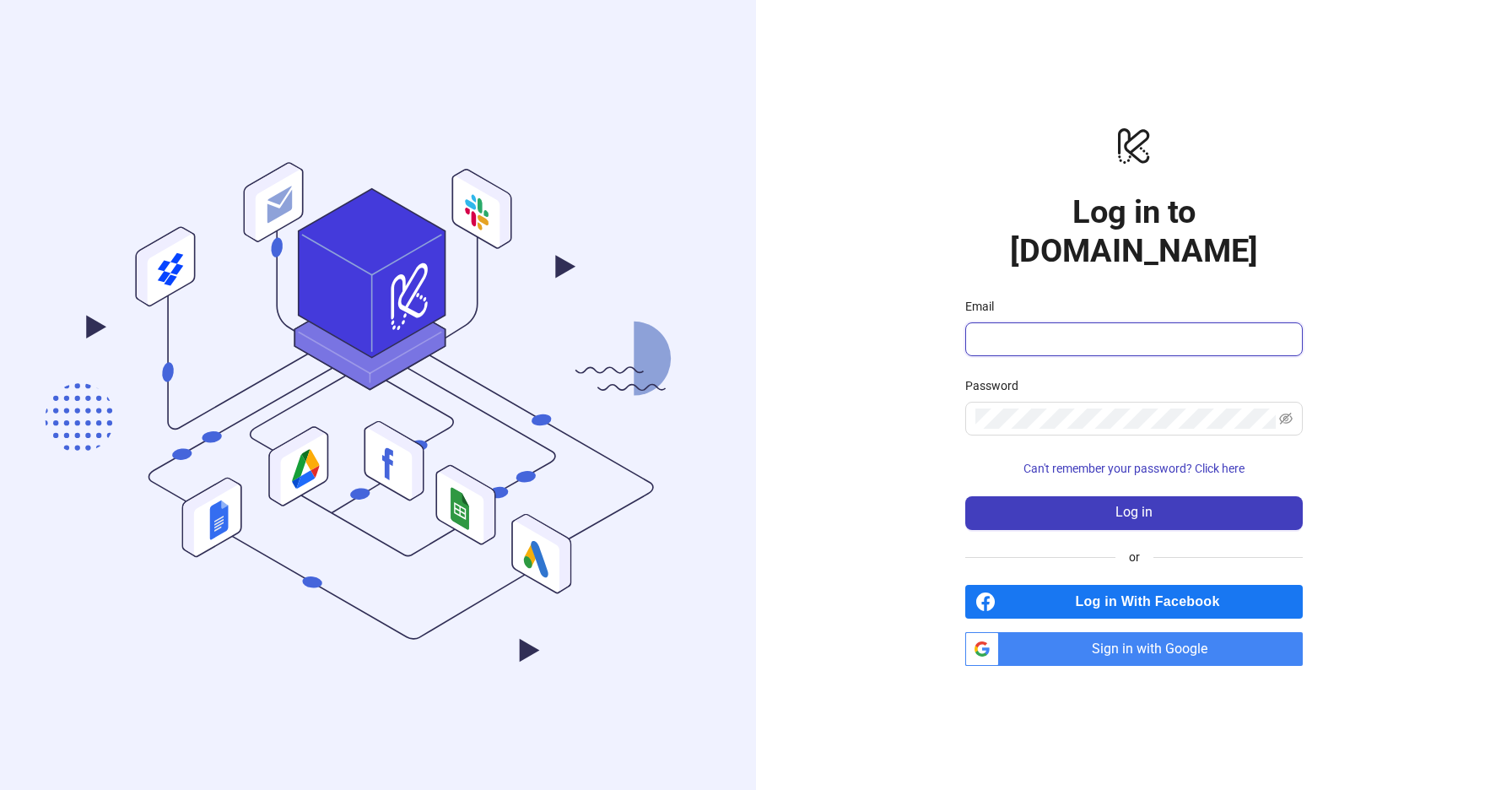
click at [1044, 329] on input "Email" at bounding box center [1132, 340] width 314 height 20
click at [924, 386] on div "logo/logo-mobile Log in to Kitchn.io Email Password Can't remember your passwor…" at bounding box center [1133, 395] width 756 height 790
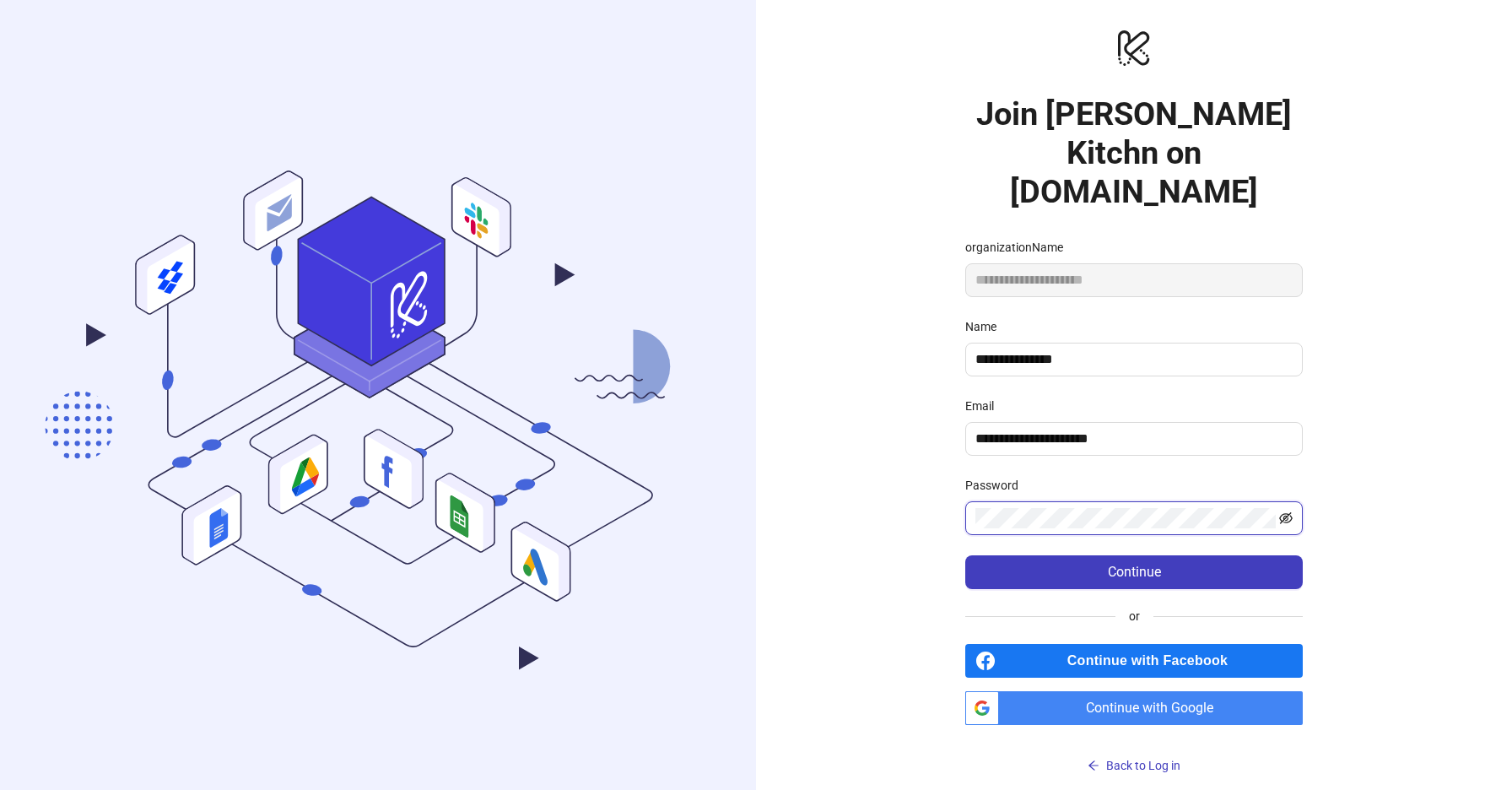
click at [1283, 512] on icon "eye-invisible" at bounding box center [1286, 518] width 14 height 12
click at [1182, 555] on button "Continue" at bounding box center [1133, 572] width 338 height 34
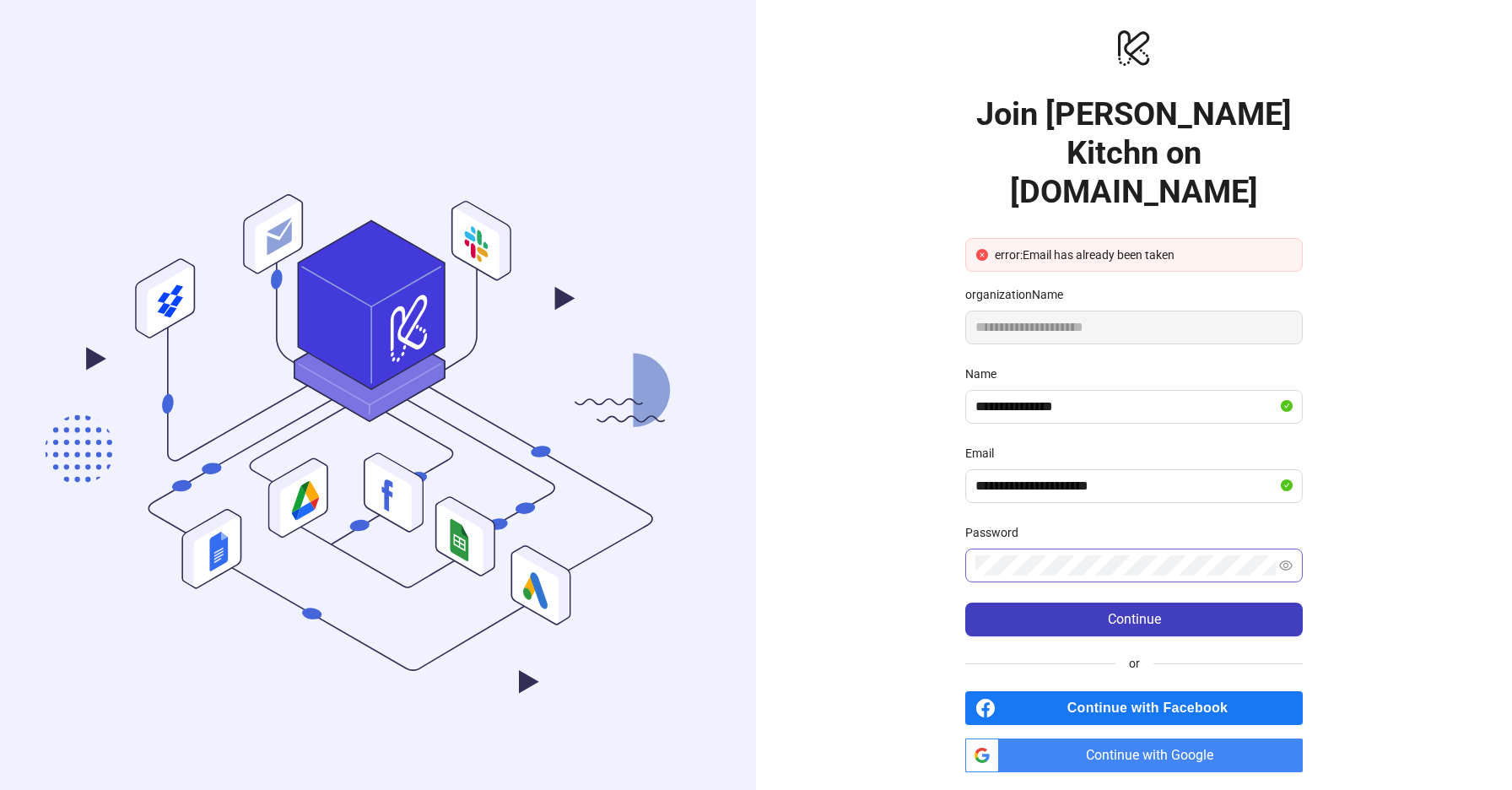
click at [1291, 555] on span at bounding box center [1286, 565] width 14 height 20
click at [1279, 558] on icon "eye" at bounding box center [1286, 565] width 14 height 14
click at [1358, 455] on div "**********" at bounding box center [1133, 426] width 756 height 854
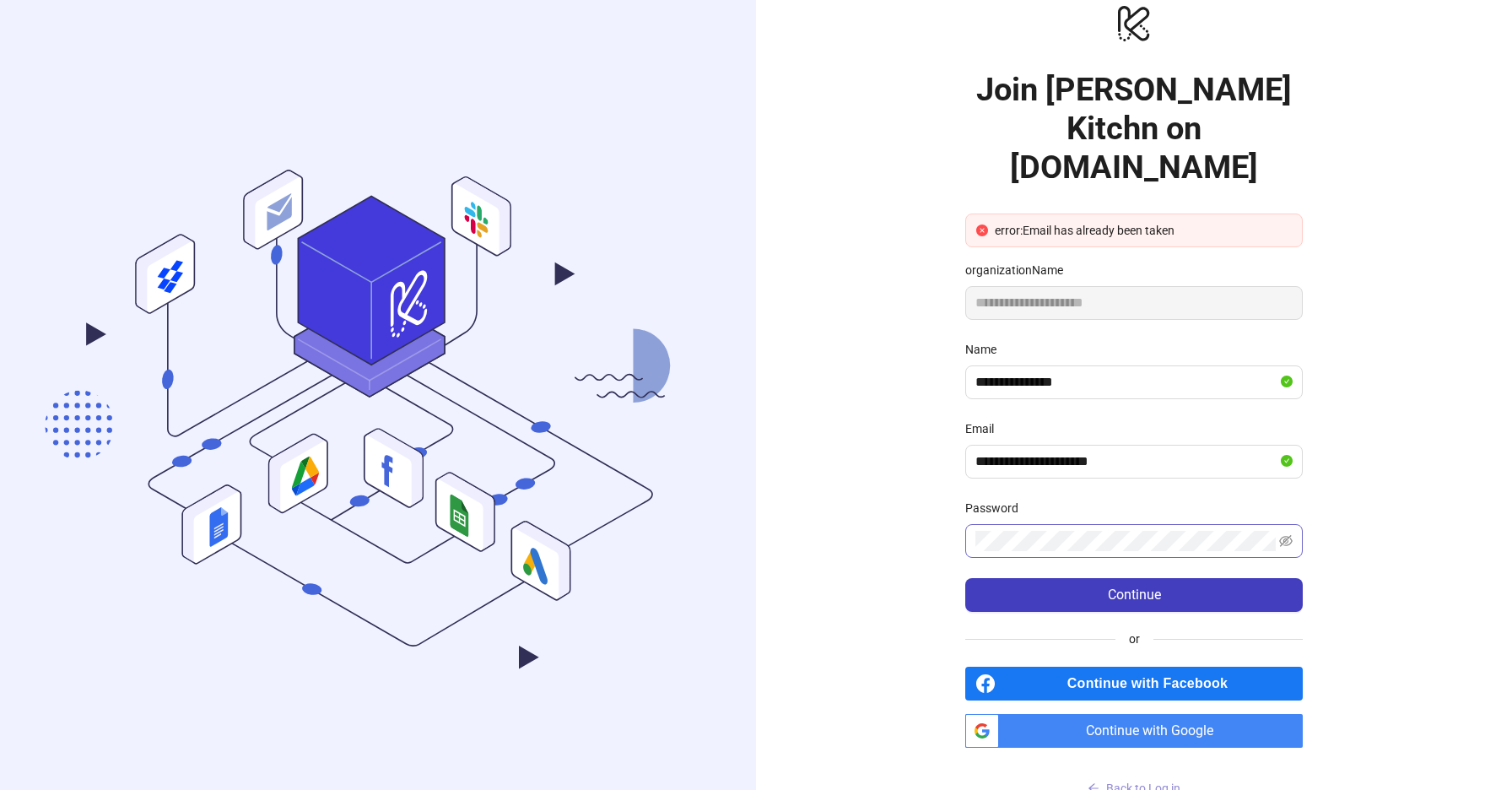
click at [1096, 775] on button "Back to Log in" at bounding box center [1133, 788] width 338 height 27
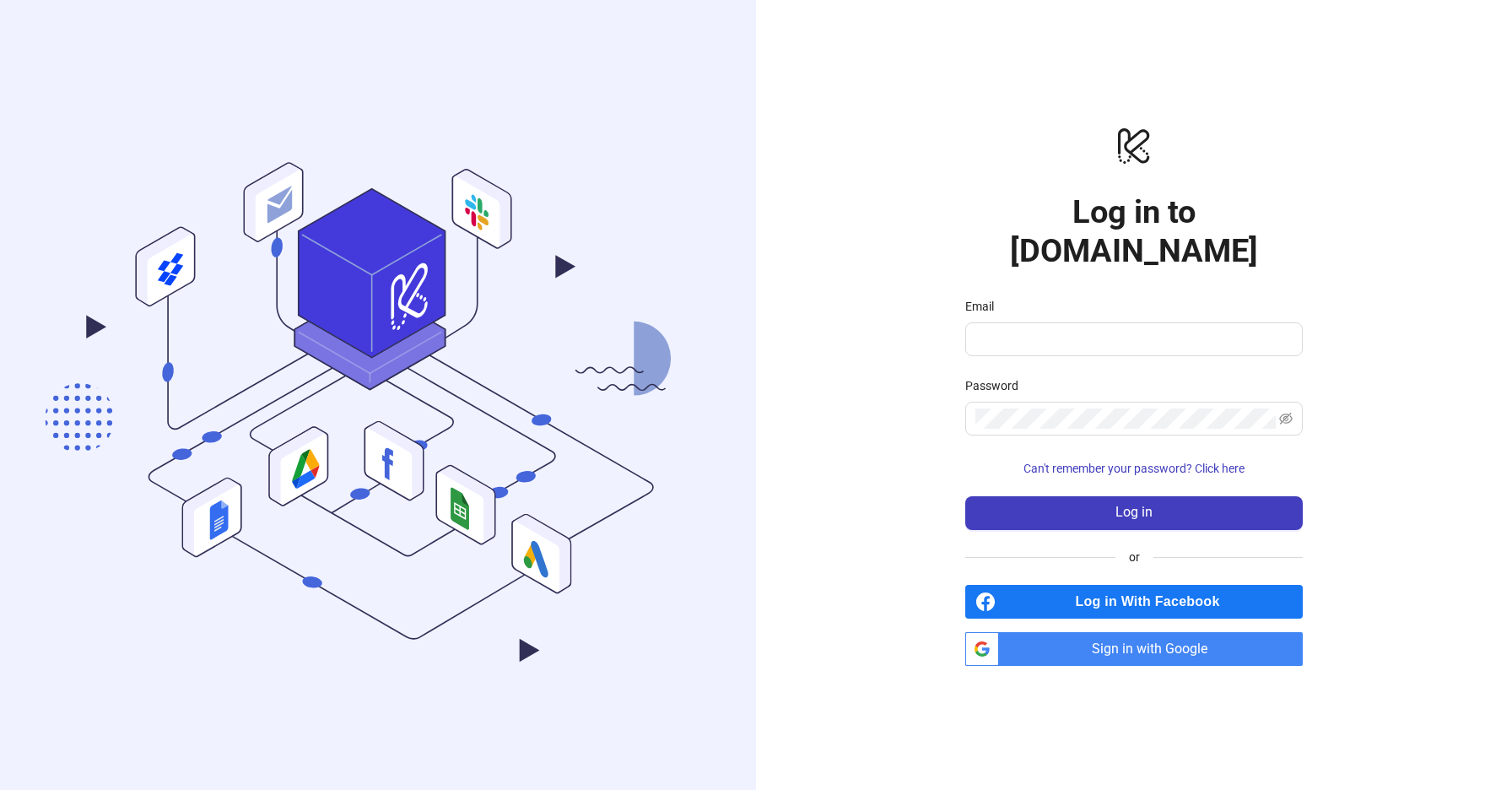
click at [1157, 159] on icon "logo/logo-mobile" at bounding box center [1133, 146] width 338 height 41
click at [1133, 163] on icon "logo/logo-mobile" at bounding box center [1133, 146] width 338 height 41
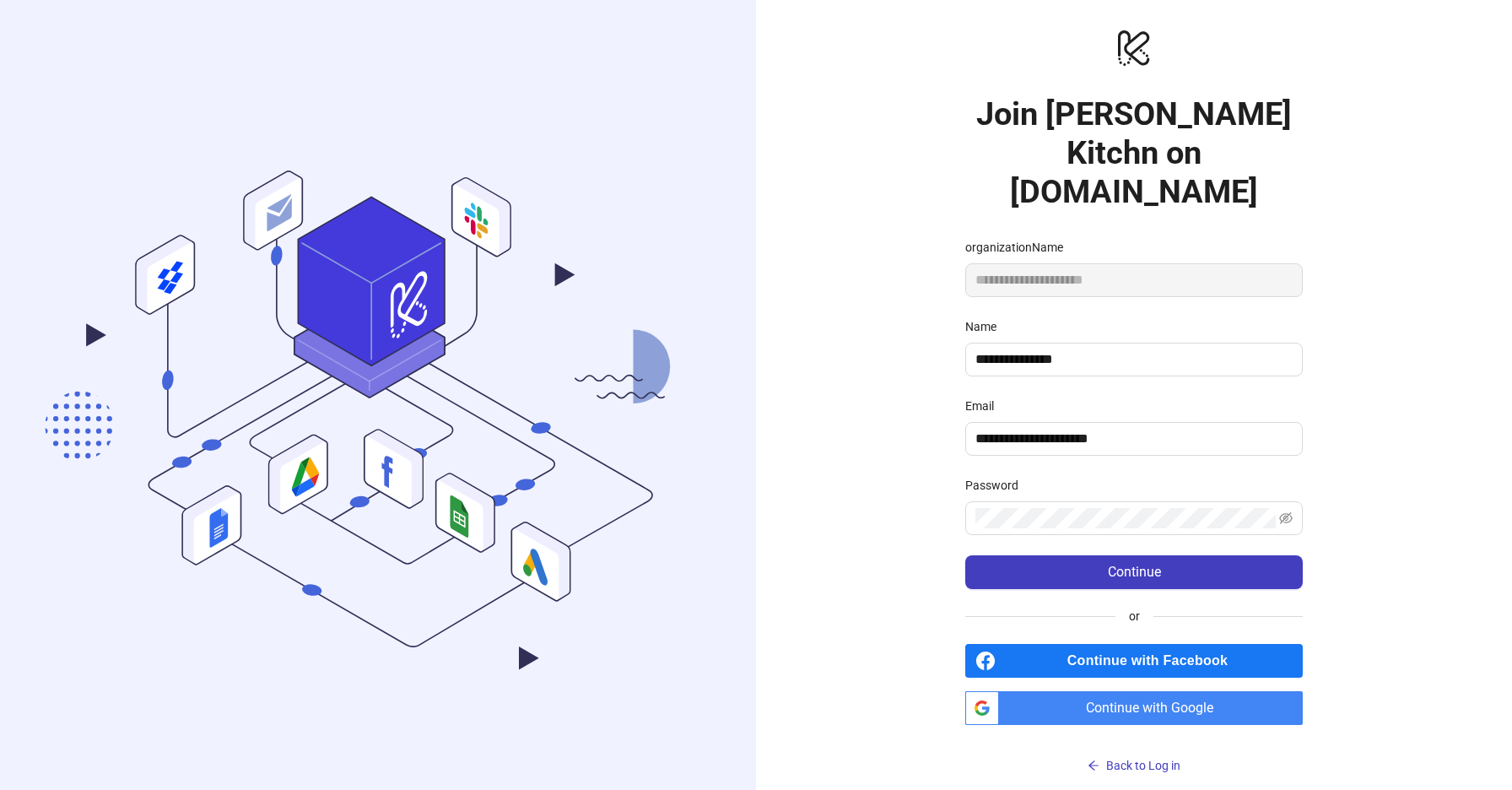
click at [1046, 644] on span "Continue with Facebook" at bounding box center [1152, 661] width 300 height 34
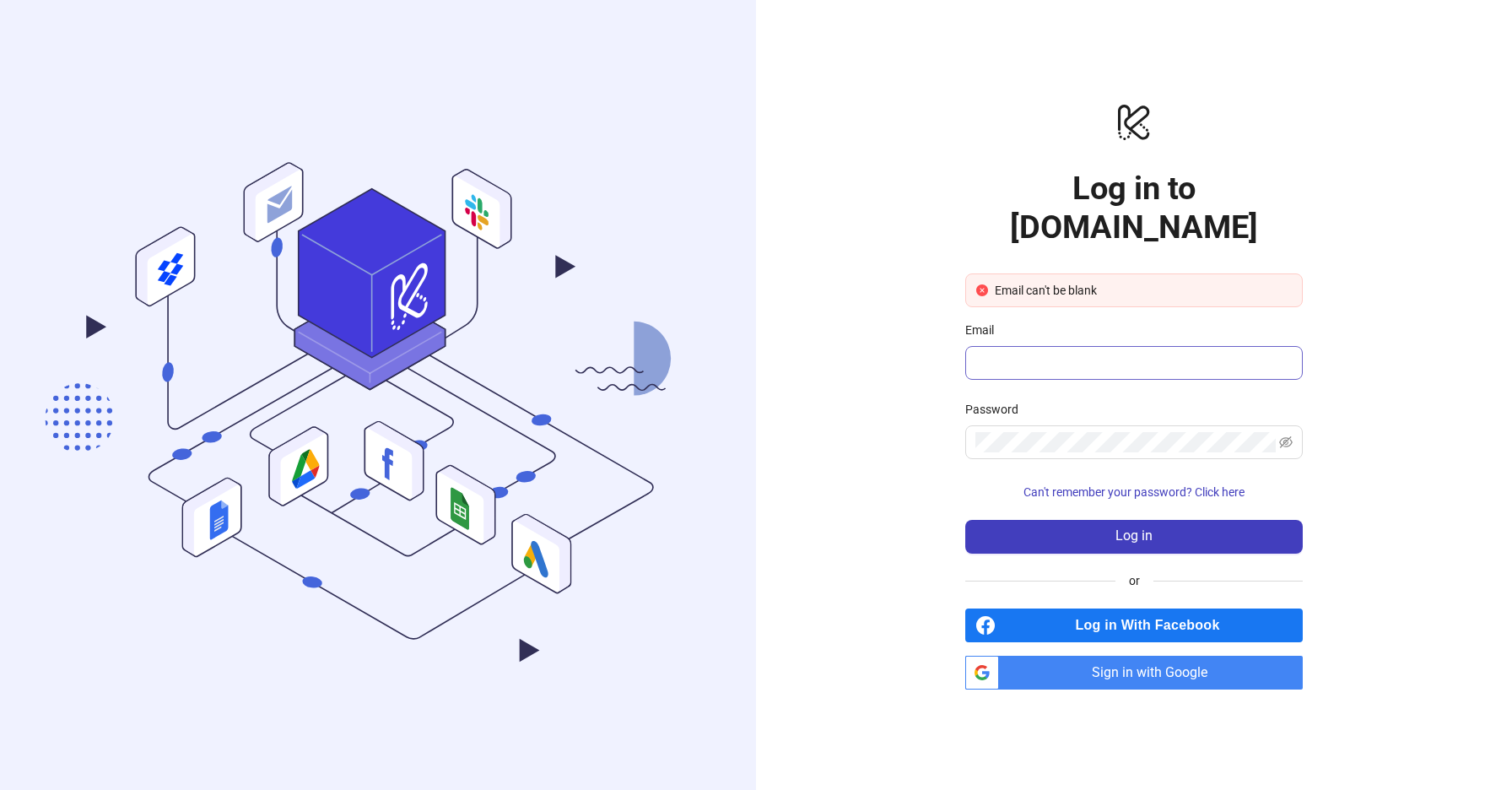
click at [1030, 354] on span at bounding box center [1133, 364] width 338 height 34
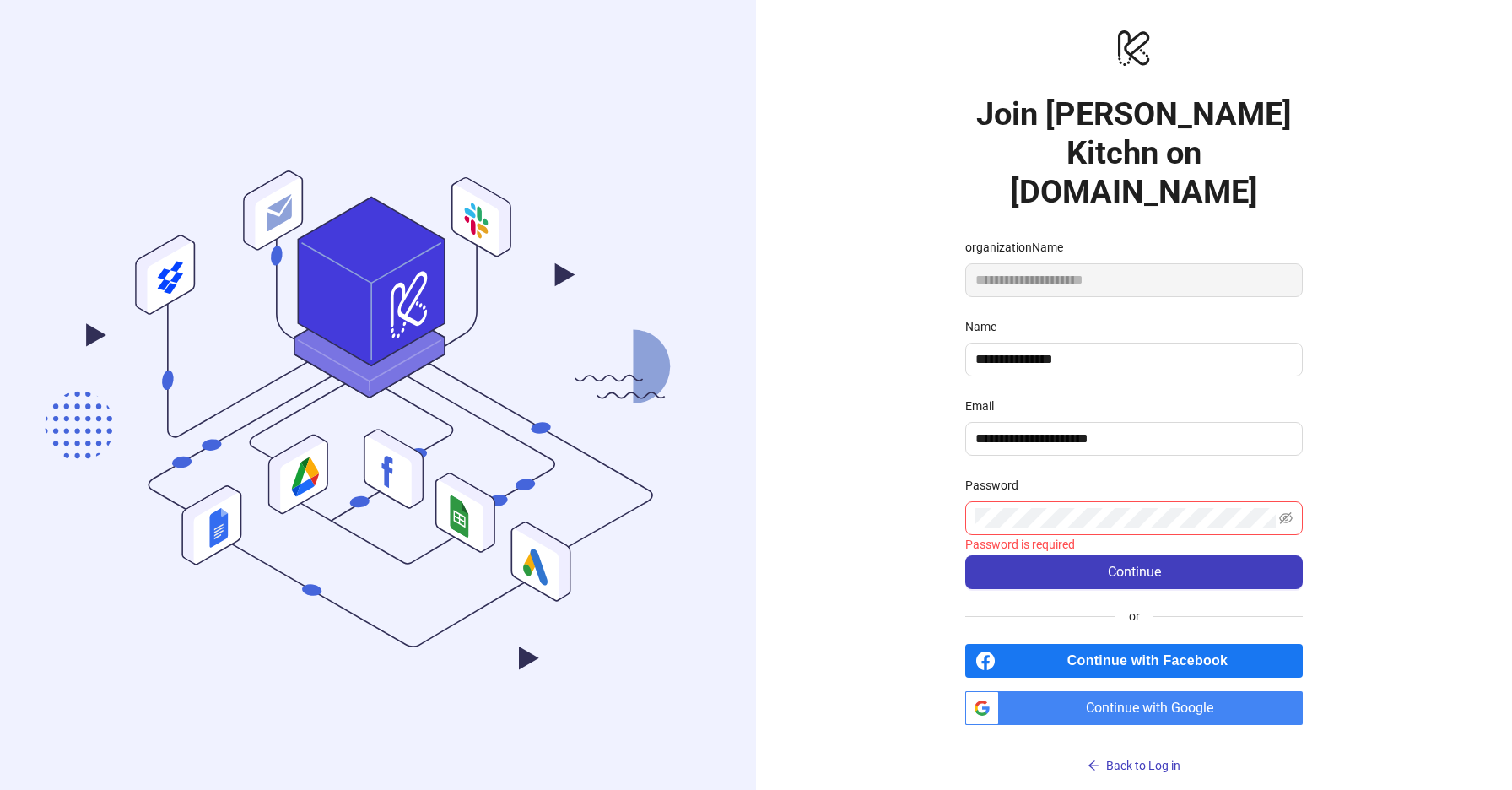
click at [1035, 644] on span "Continue with Facebook" at bounding box center [1152, 661] width 300 height 34
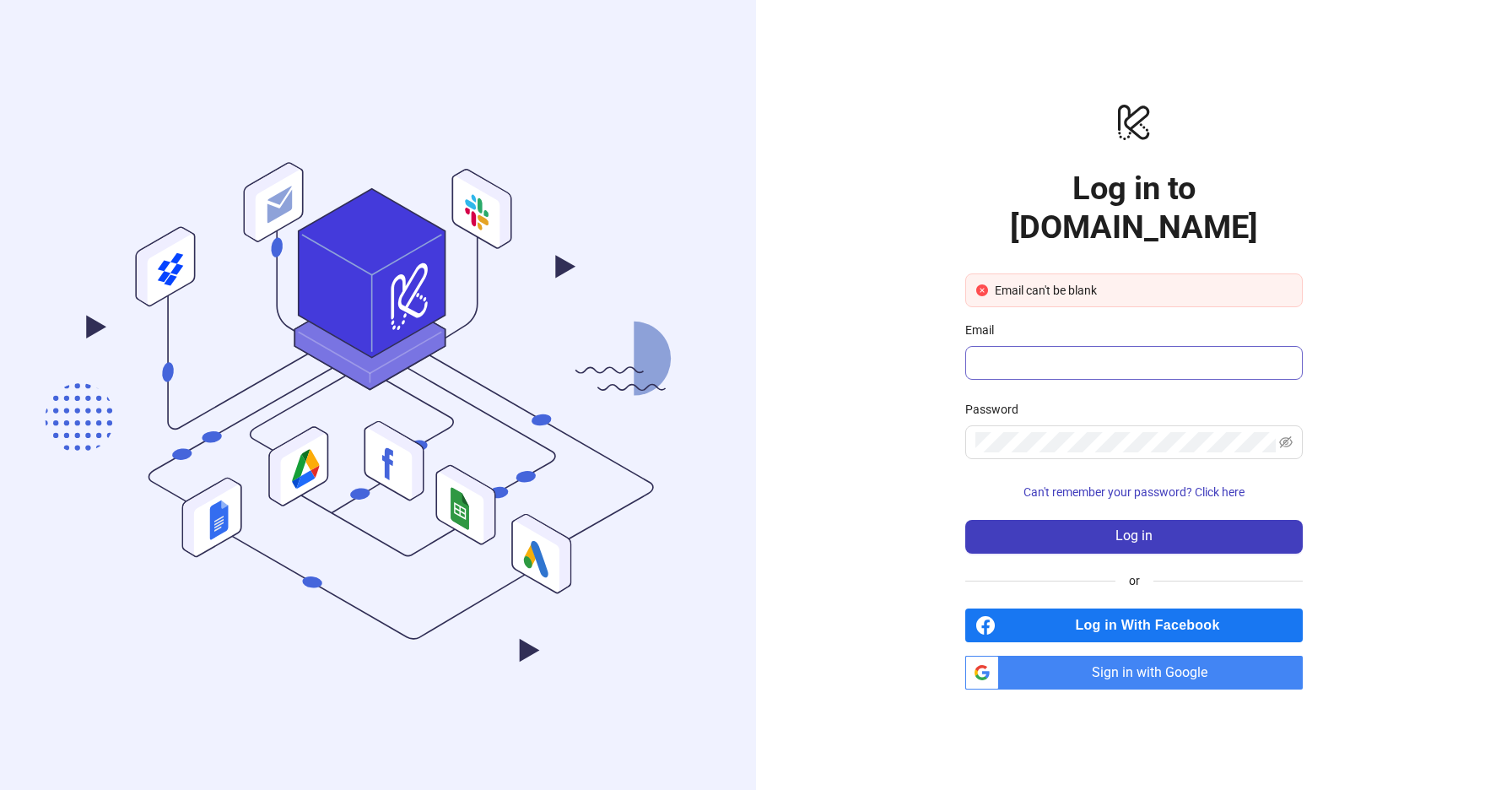
click at [1020, 358] on span at bounding box center [1133, 364] width 338 height 34
click at [1068, 485] on span "Can't remember your password? Click here" at bounding box center [1134, 492] width 221 height 14
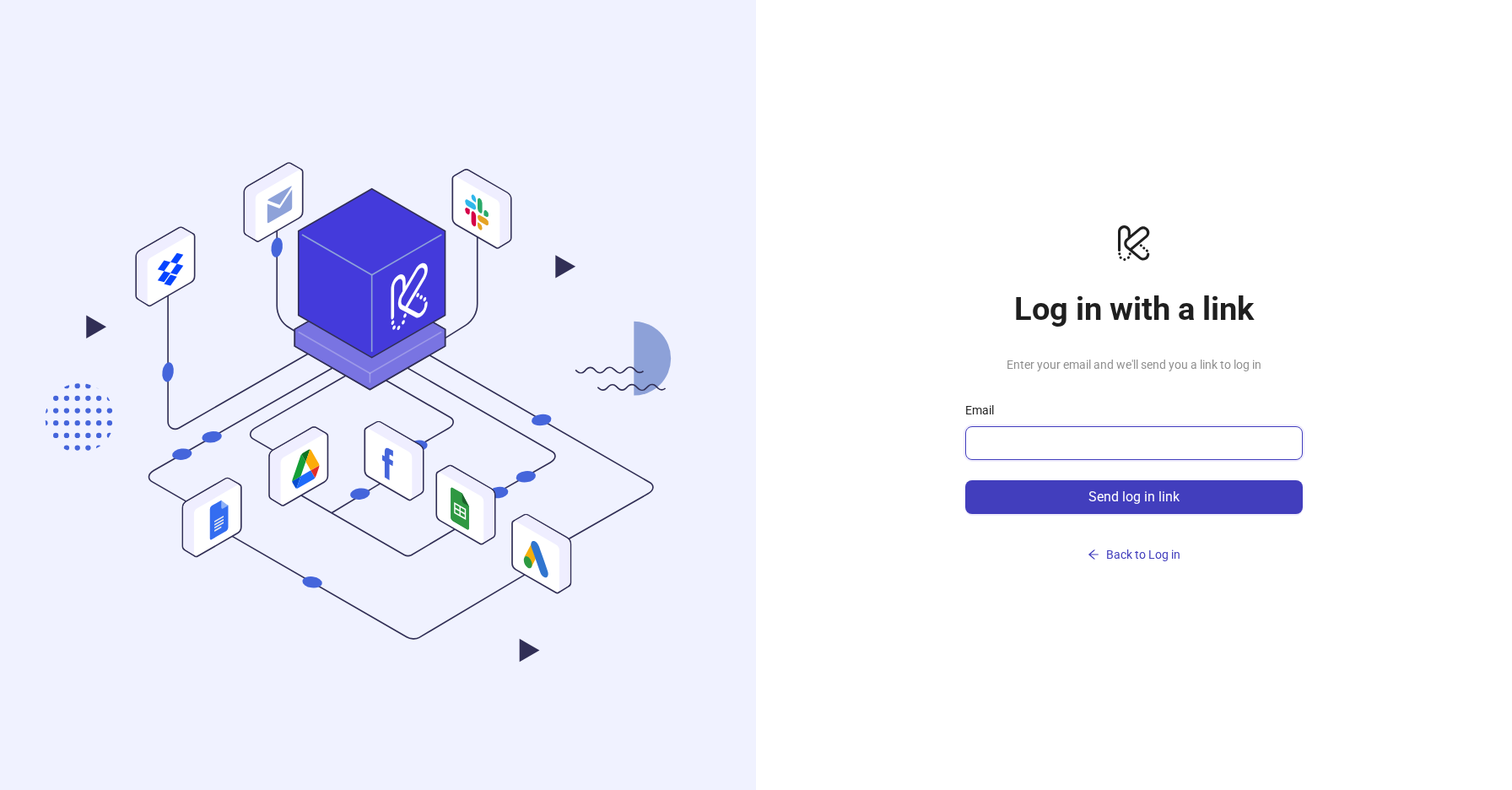
click at [1099, 444] on input "Email" at bounding box center [1132, 444] width 314 height 20
type input "**********"
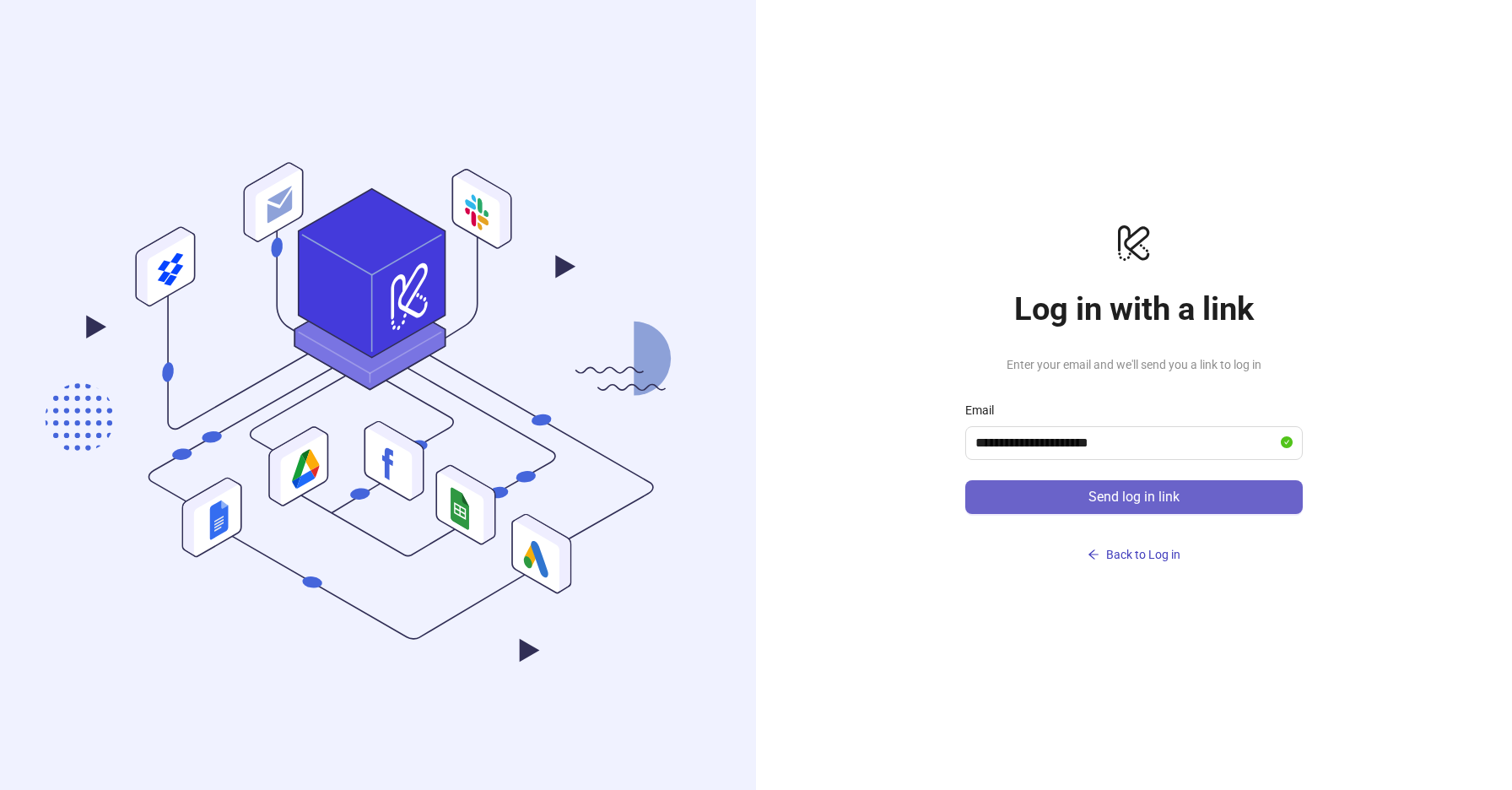
click at [1084, 494] on button "Send log in link" at bounding box center [1133, 497] width 338 height 34
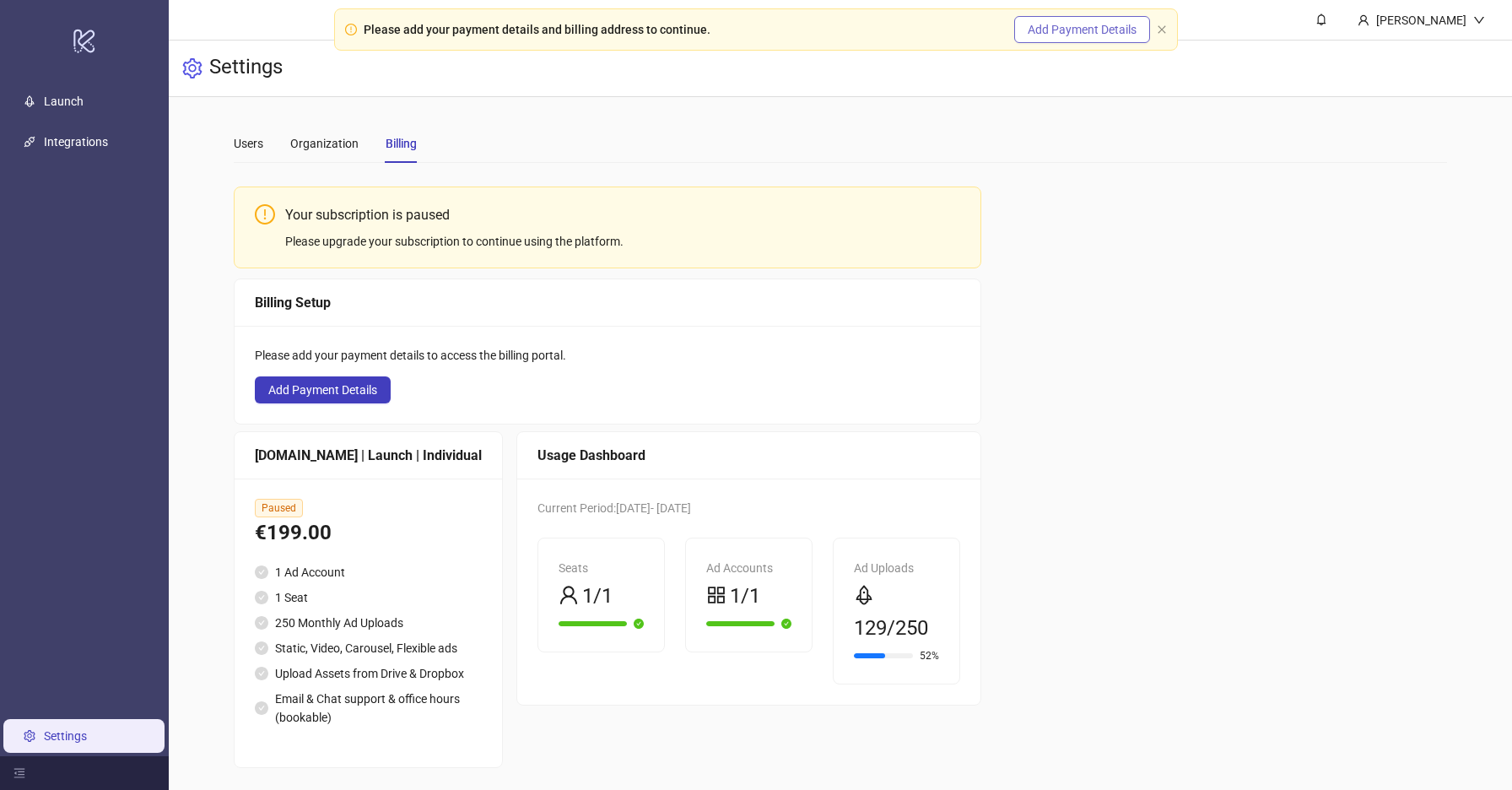
click at [1110, 20] on button "Add Payment Details" at bounding box center [1082, 30] width 136 height 27
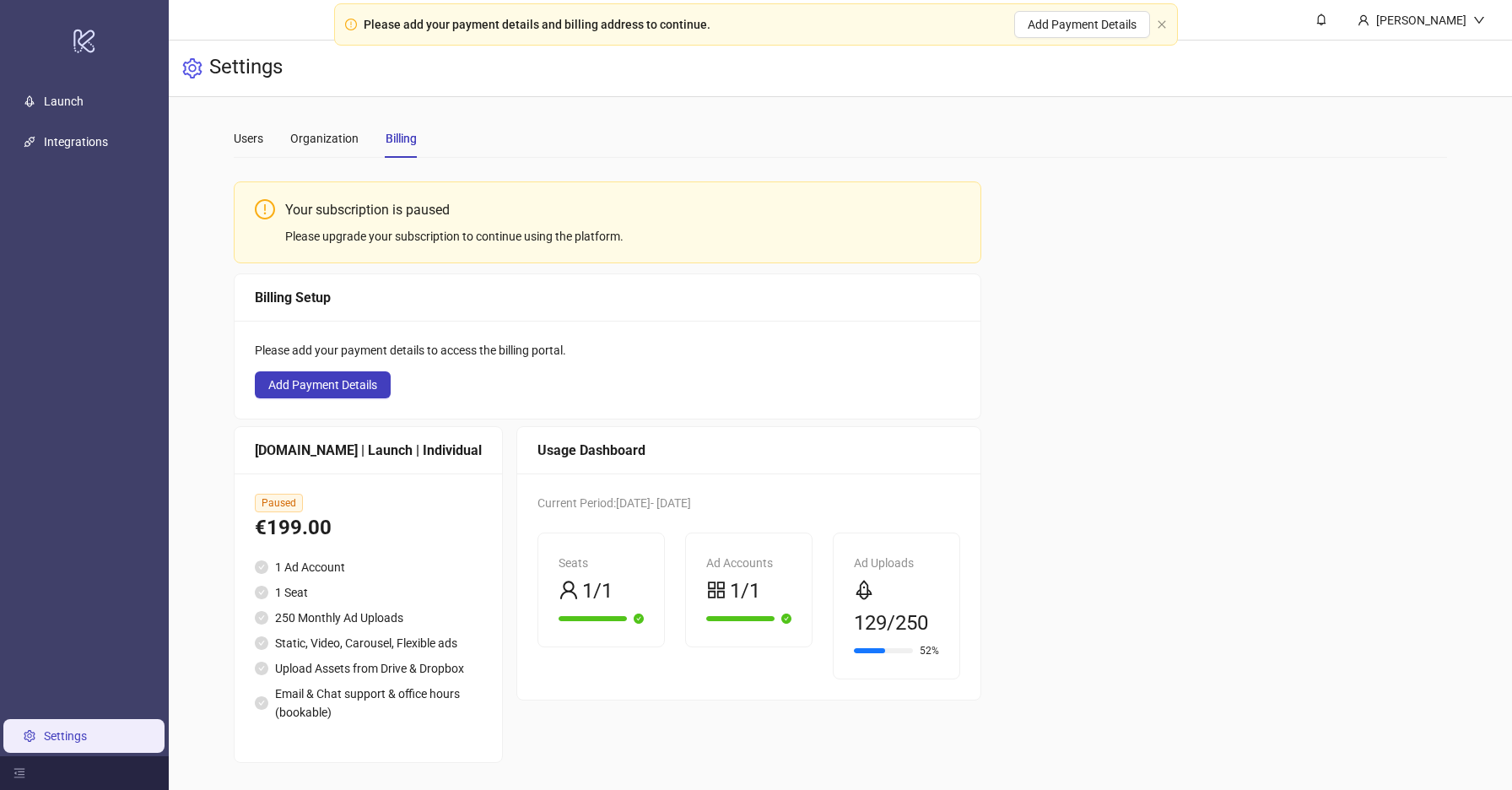
click at [379, 440] on div "[DOMAIN_NAME] | Launch | Individual" at bounding box center [368, 450] width 227 height 21
click at [343, 440] on div "[DOMAIN_NAME] | Launch | Individual" at bounding box center [368, 450] width 227 height 21
click at [656, 440] on div "Usage Dashboard" at bounding box center [749, 450] width 423 height 21
click at [582, 440] on div "Usage Dashboard" at bounding box center [749, 450] width 423 height 21
click at [78, 730] on link "Settings" at bounding box center [66, 736] width 43 height 14
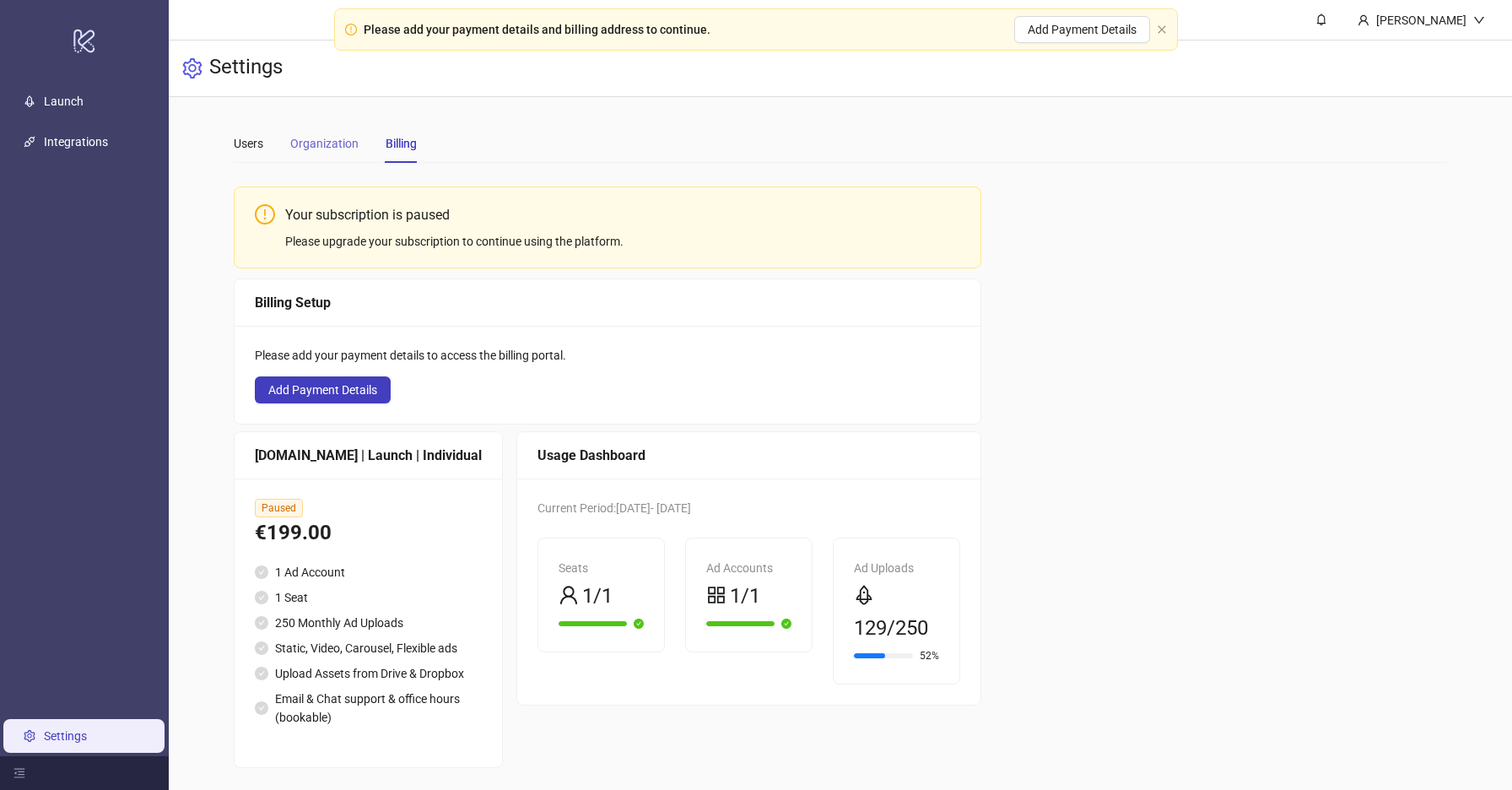
click at [326, 128] on div "Organization" at bounding box center [324, 144] width 68 height 39
click at [262, 148] on div "Users" at bounding box center [248, 144] width 30 height 19
click at [72, 99] on link "Launch" at bounding box center [64, 101] width 40 height 14
click at [77, 122] on ul "Launch Integrations Settings" at bounding box center [84, 418] width 168 height 675
click at [1331, 16] on span at bounding box center [1321, 20] width 19 height 19
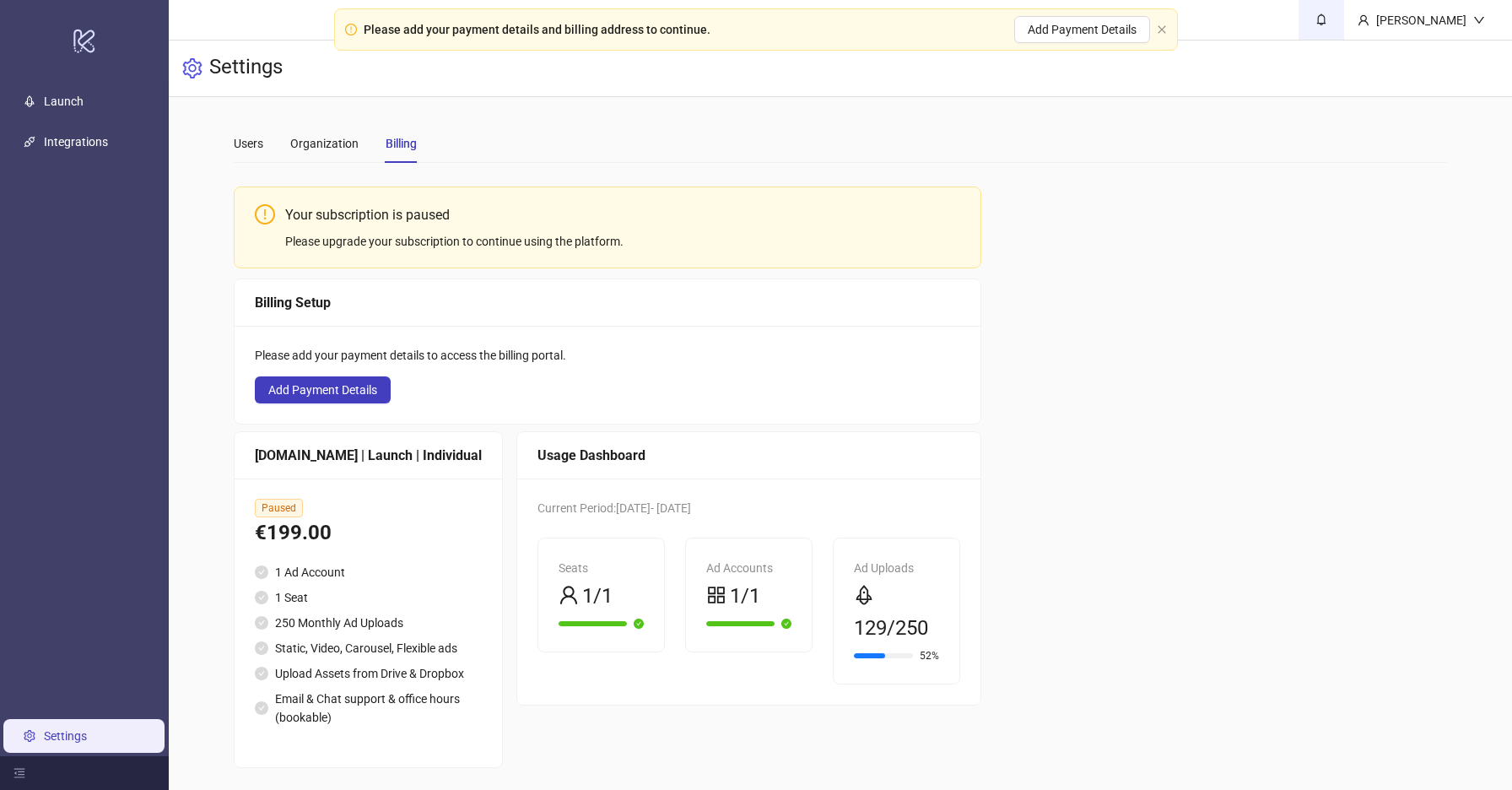
click at [1331, 16] on span at bounding box center [1321, 20] width 19 height 19
